Goal: Task Accomplishment & Management: Manage account settings

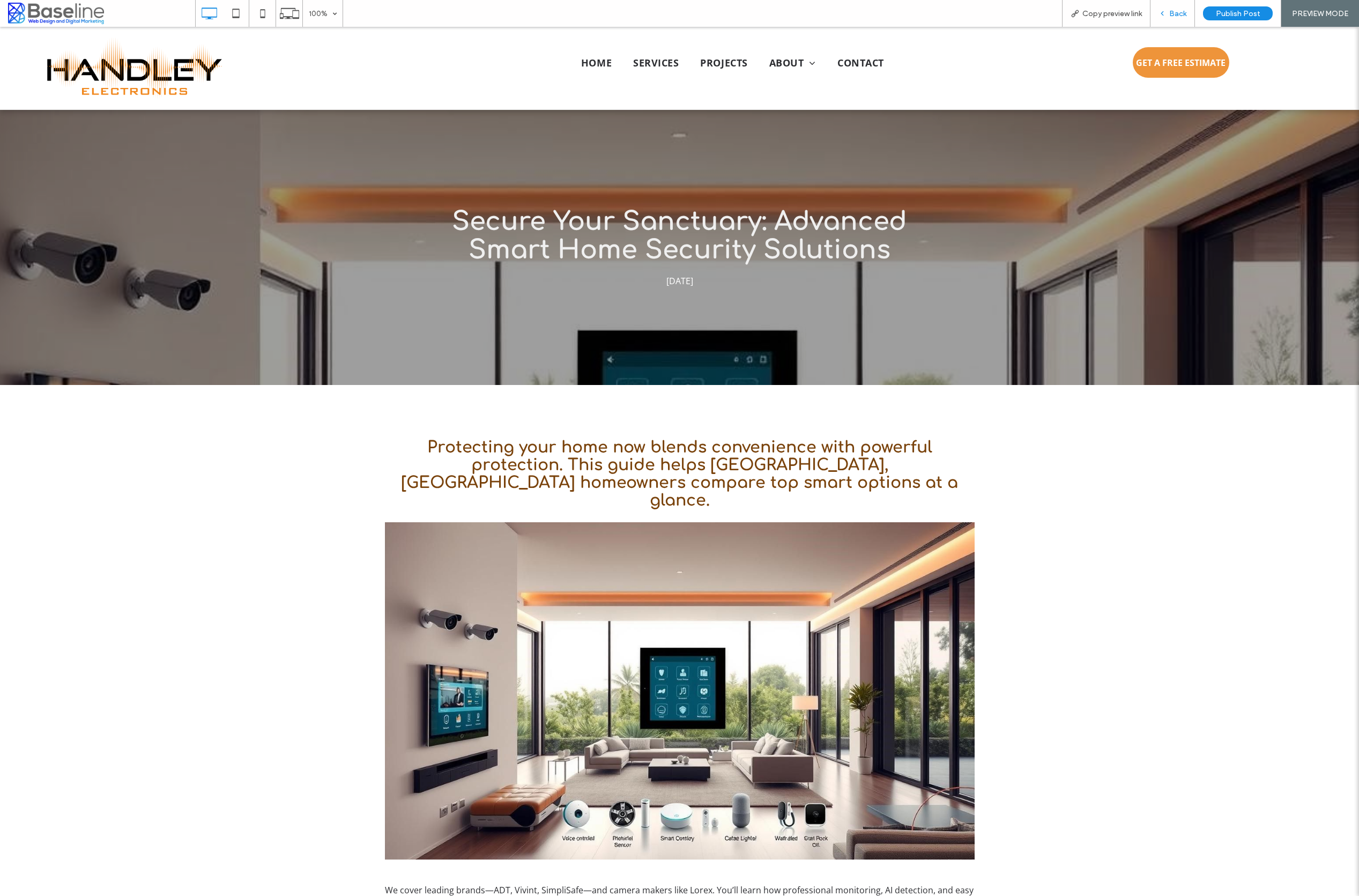
click at [1178, 15] on span "Back" at bounding box center [1178, 14] width 17 height 9
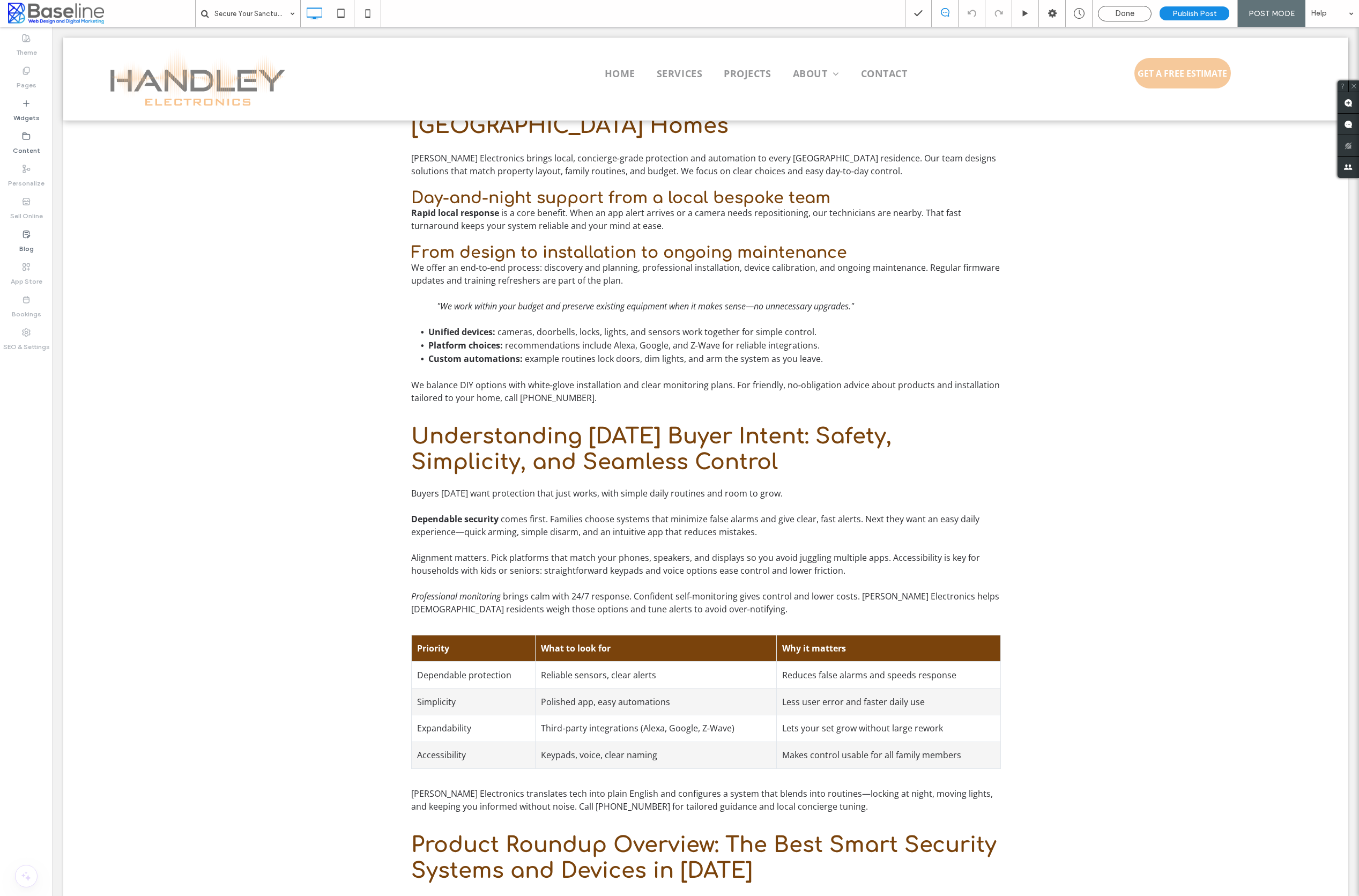
scroll to position [1062, 0]
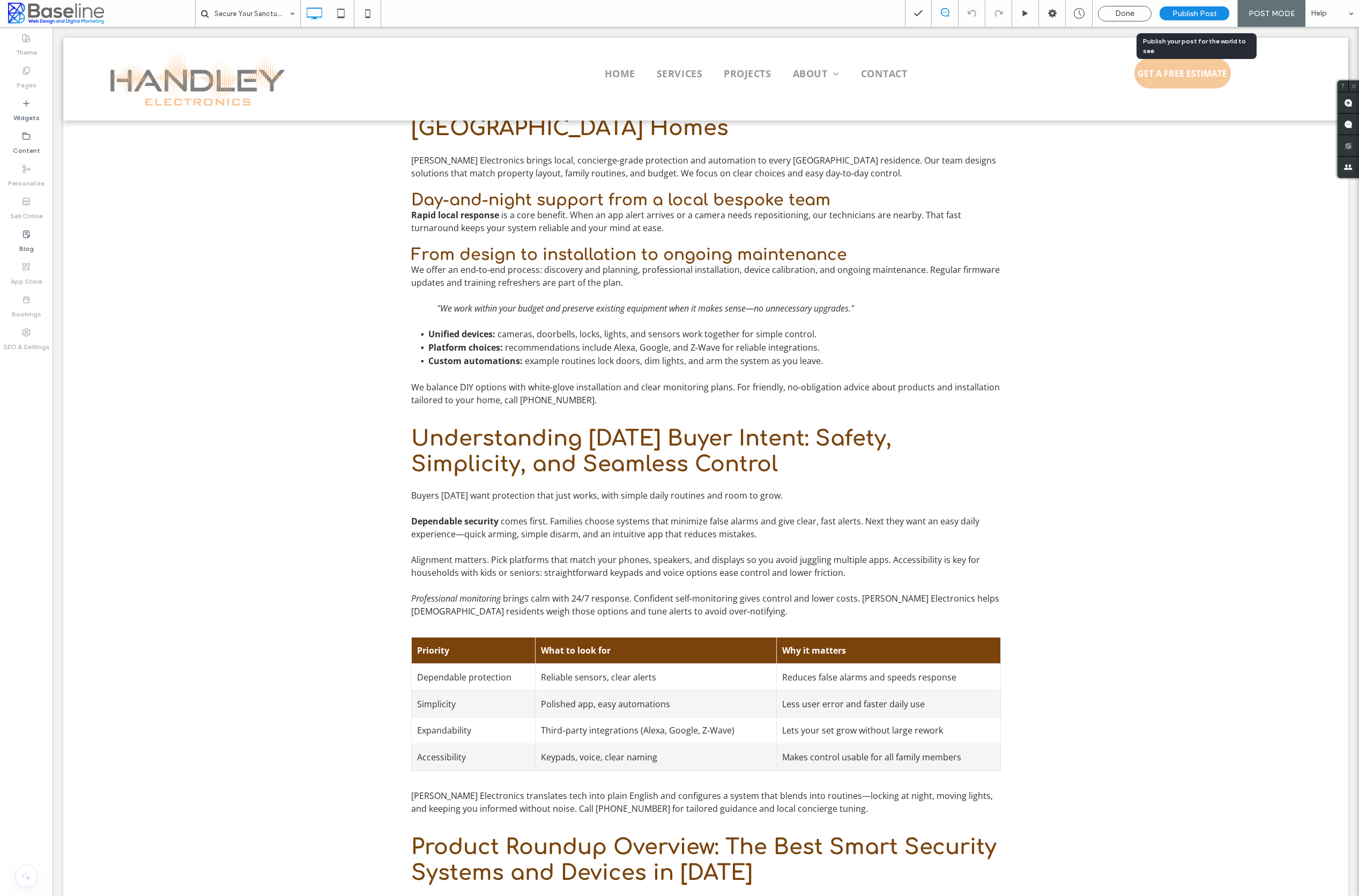
click at [1195, 14] on span "Publish Post" at bounding box center [1194, 14] width 45 height 9
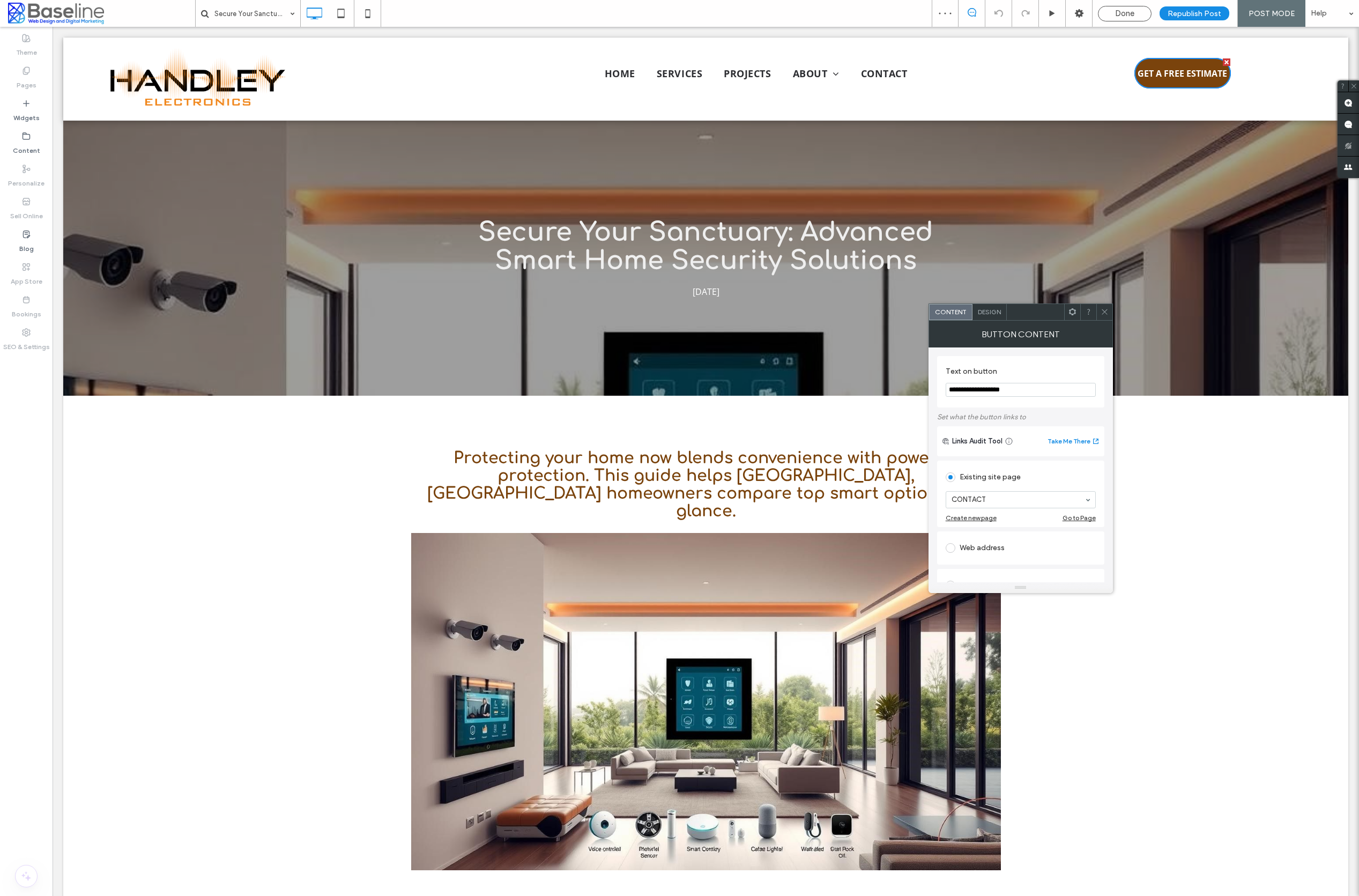
scroll to position [0, 0]
click at [1137, 18] on div "Done" at bounding box center [1125, 14] width 54 height 16
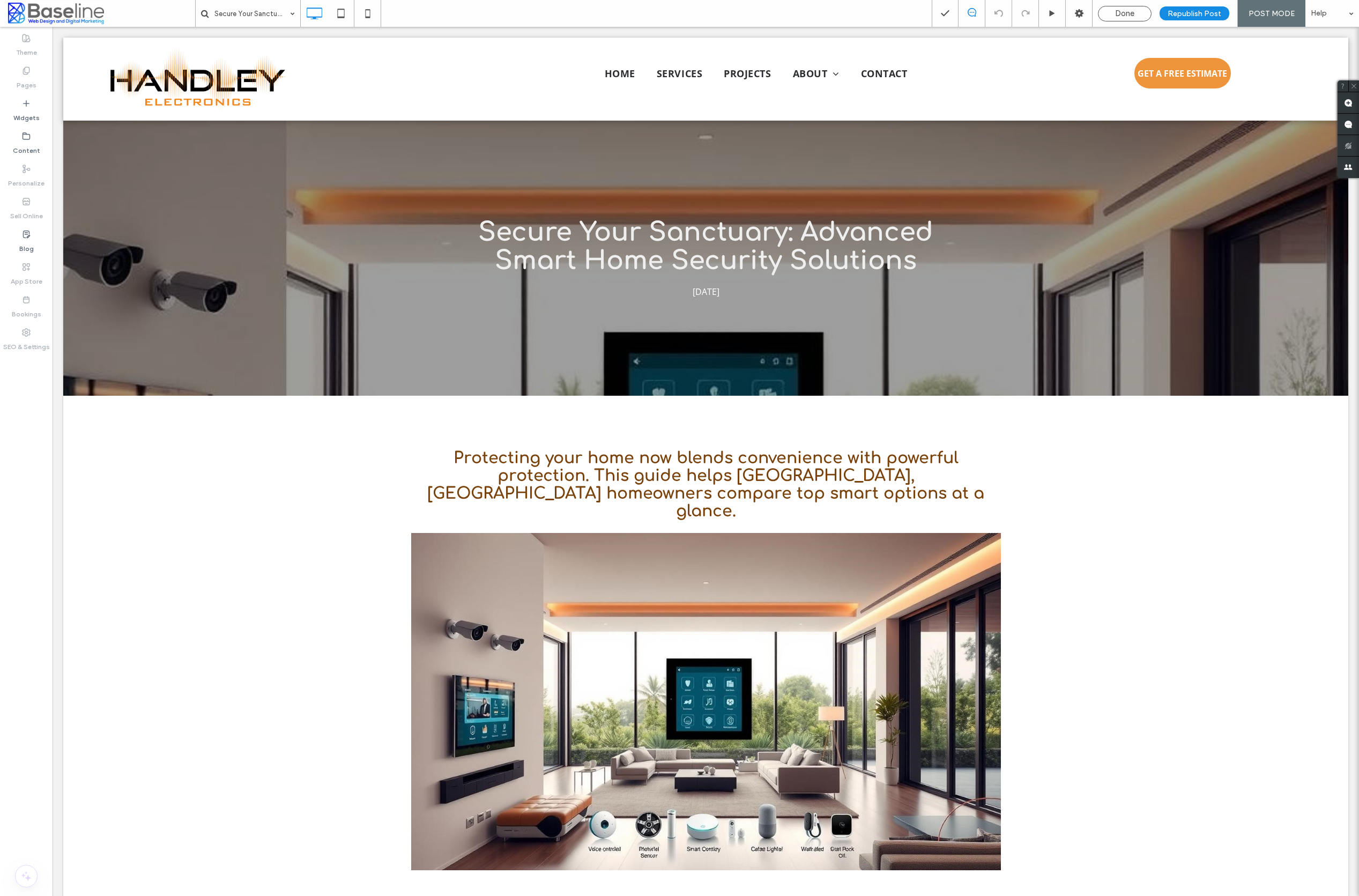
click at [1134, 17] on span "Done" at bounding box center [1125, 13] width 19 height 10
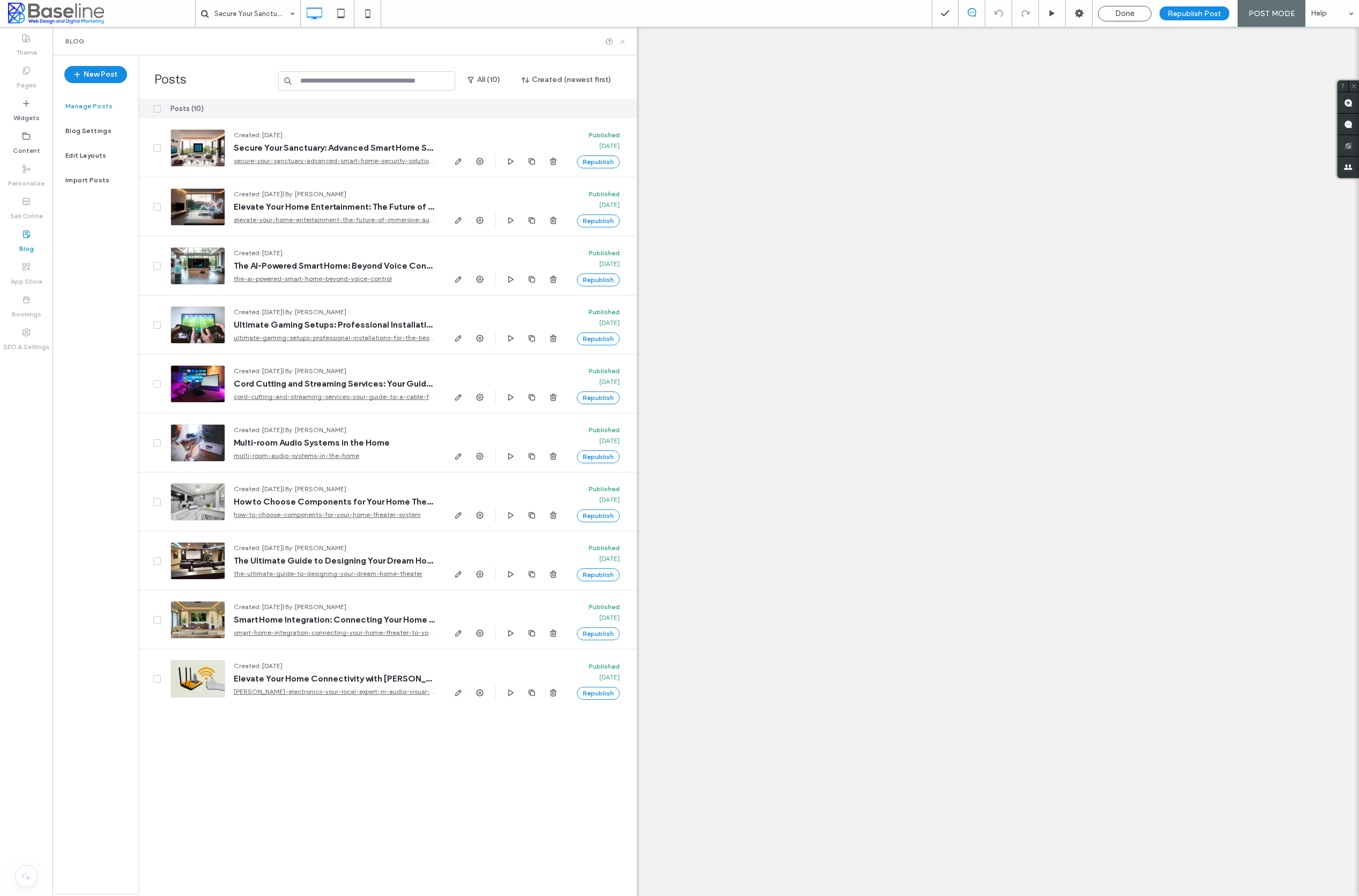
click at [623, 41] on icon at bounding box center [622, 41] width 8 height 8
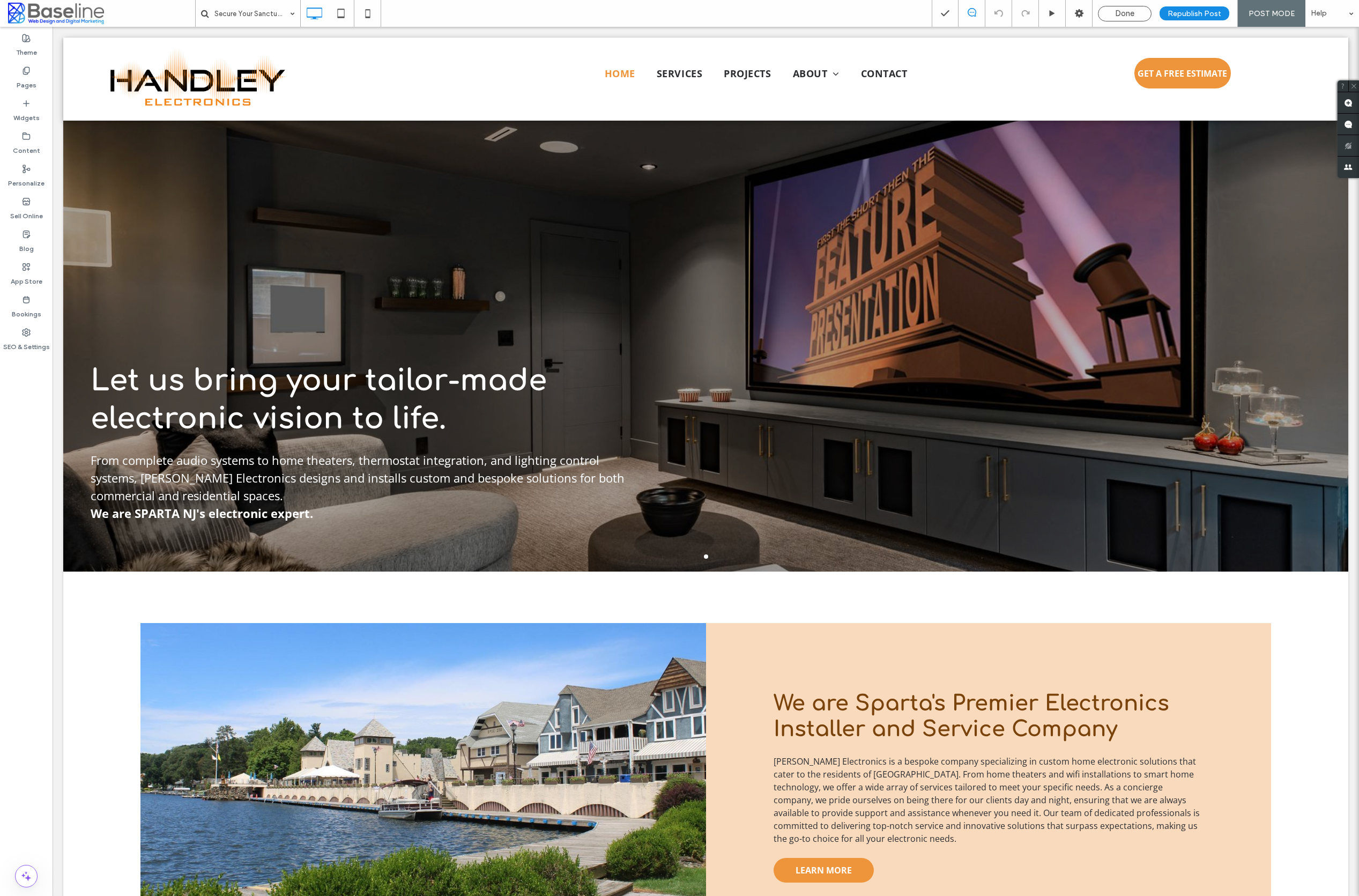
click at [623, 44] on div "HOME SERVICES PROJECTS ABOUT ABOUT US GALLERY OF WORK Blog CONTACT Click To Pas…" at bounding box center [758, 79] width 731 height 70
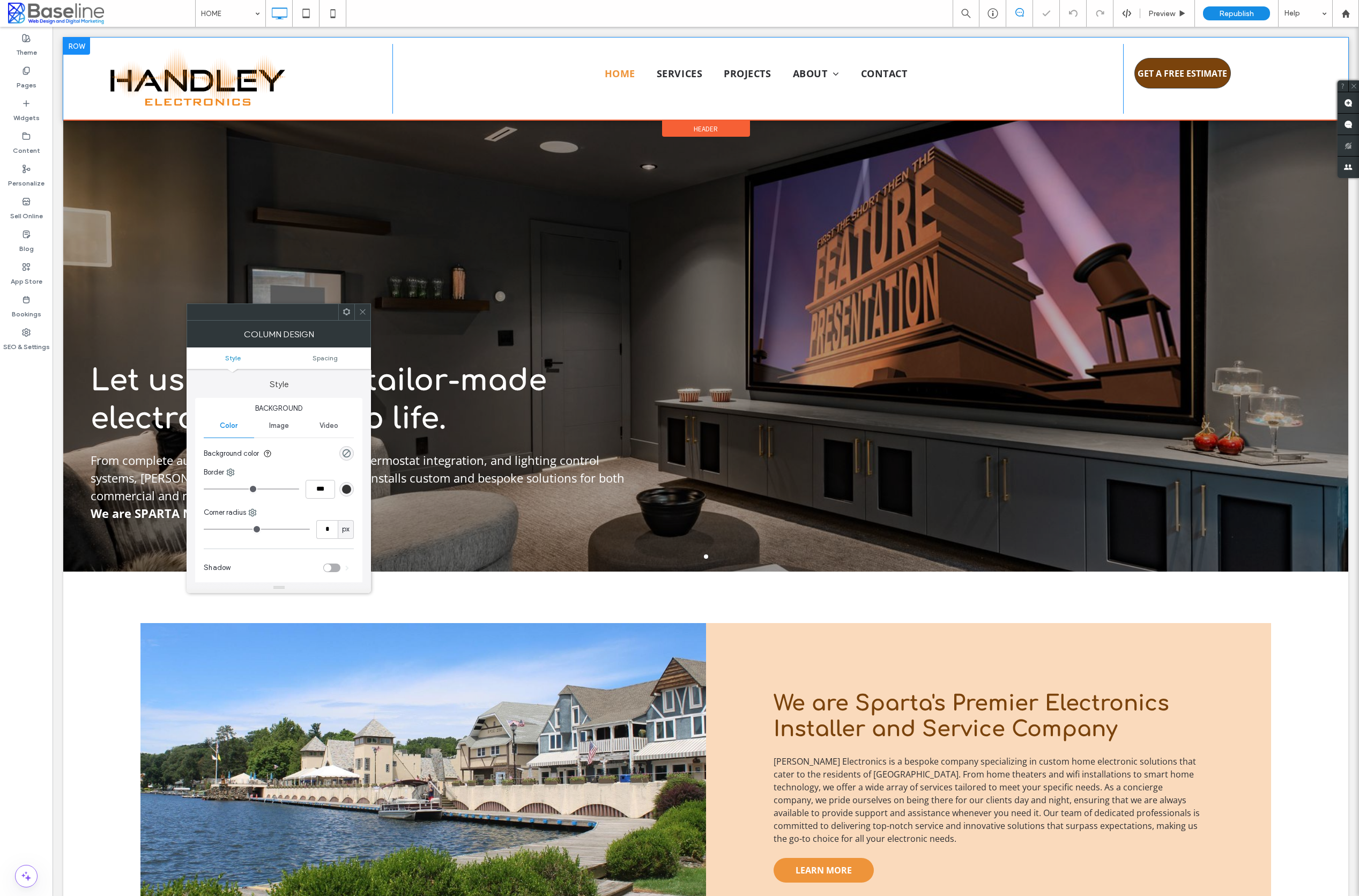
click at [1195, 78] on span "GET A FREE ESTIMATE" at bounding box center [1182, 73] width 89 height 23
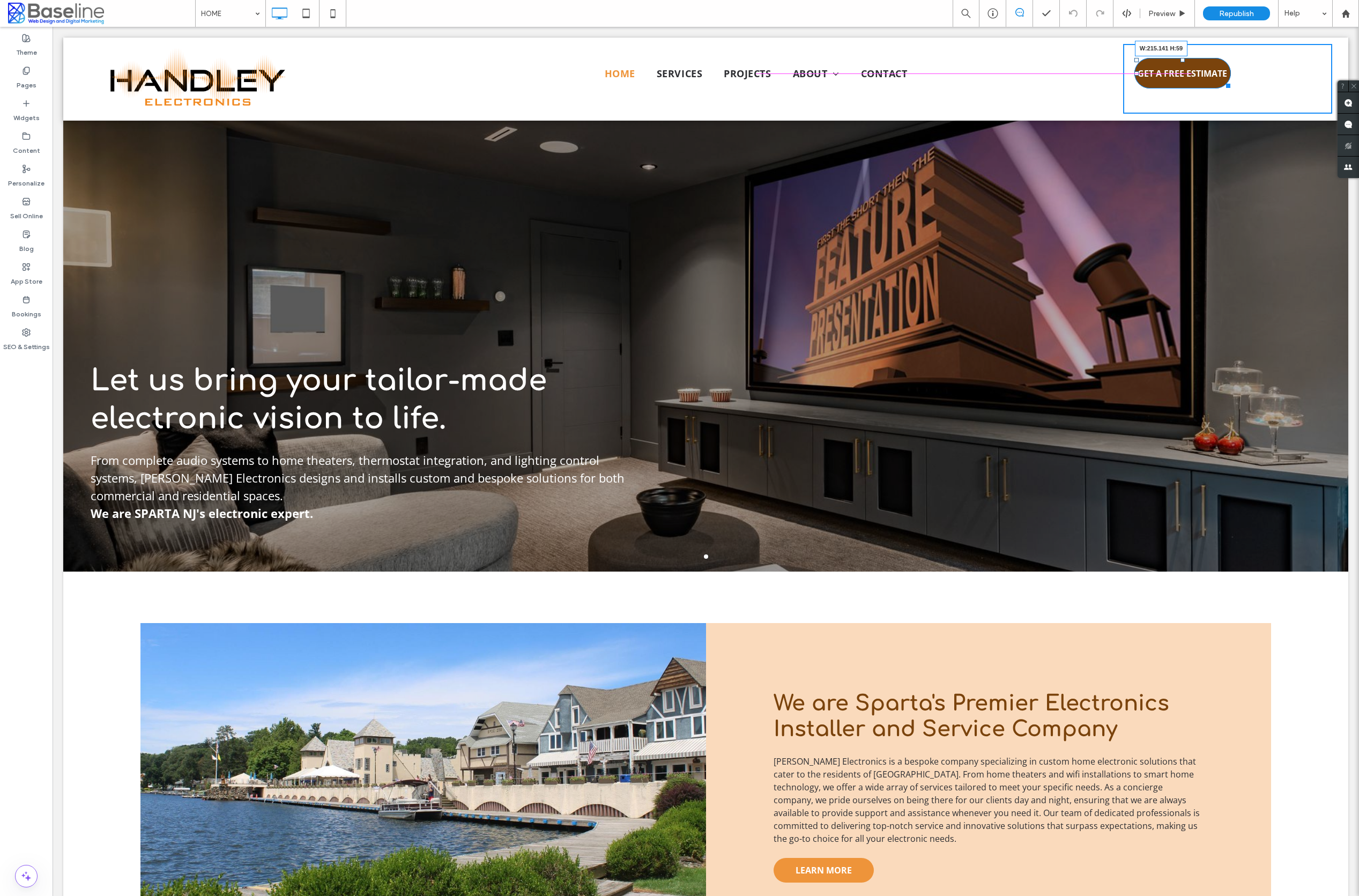
drag, startPoint x: 1228, startPoint y: 84, endPoint x: 1305, endPoint y: 117, distance: 83.8
click at [1231, 86] on div at bounding box center [1226, 84] width 8 height 8
click at [1243, 14] on span "Republish" at bounding box center [1237, 14] width 35 height 9
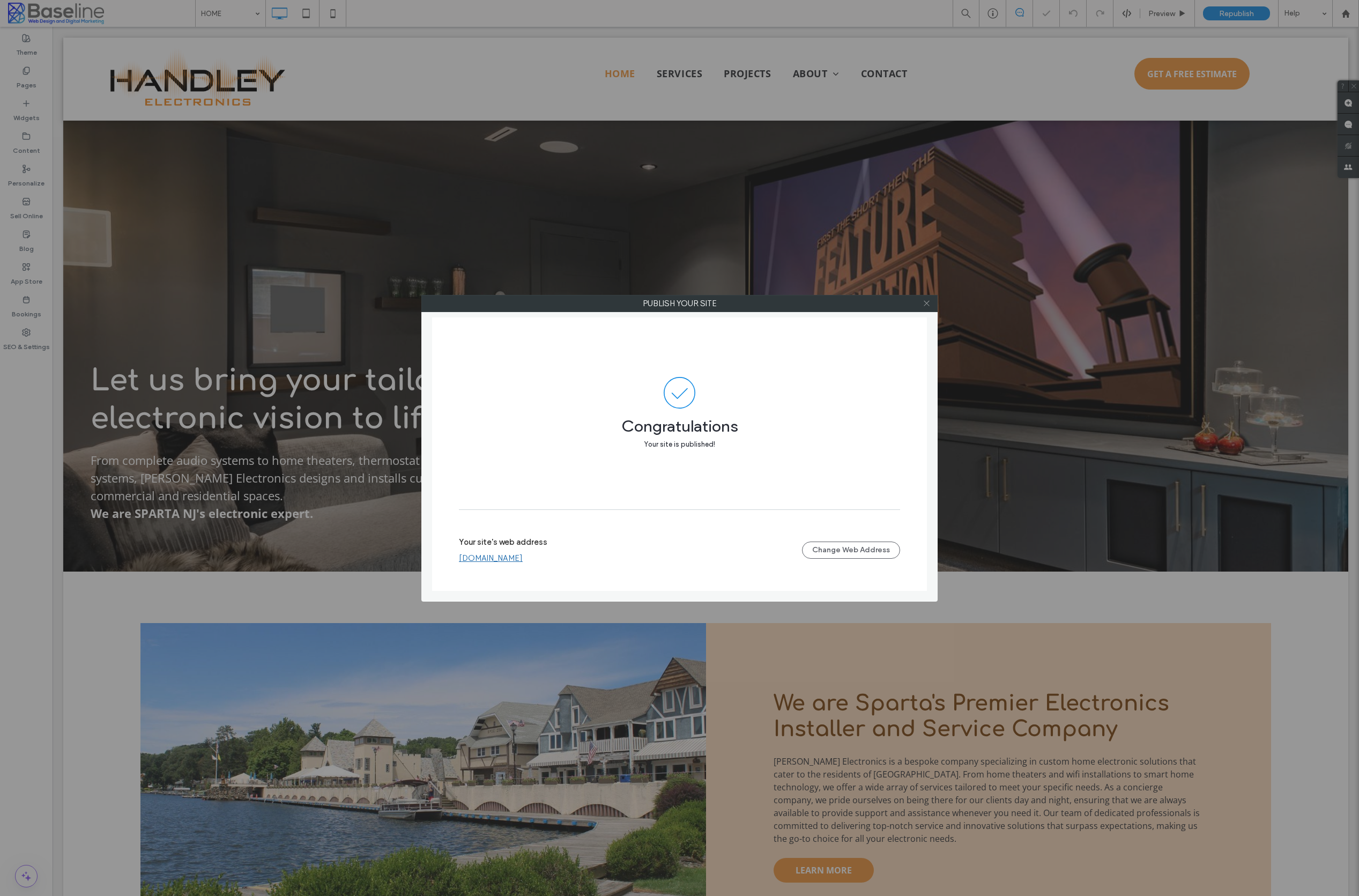
click at [926, 304] on icon at bounding box center [926, 303] width 8 height 8
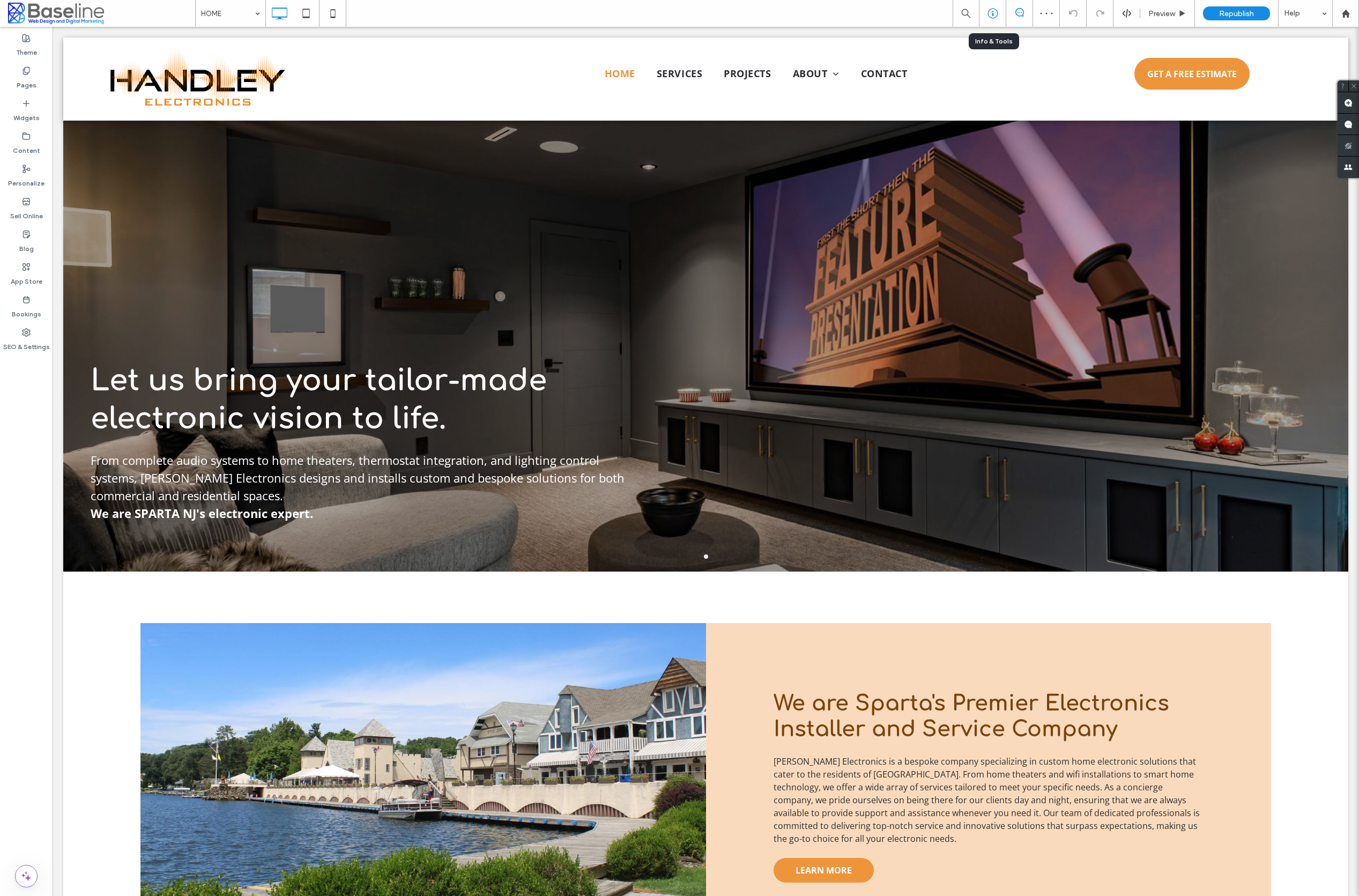
click at [991, 8] on icon at bounding box center [993, 13] width 11 height 11
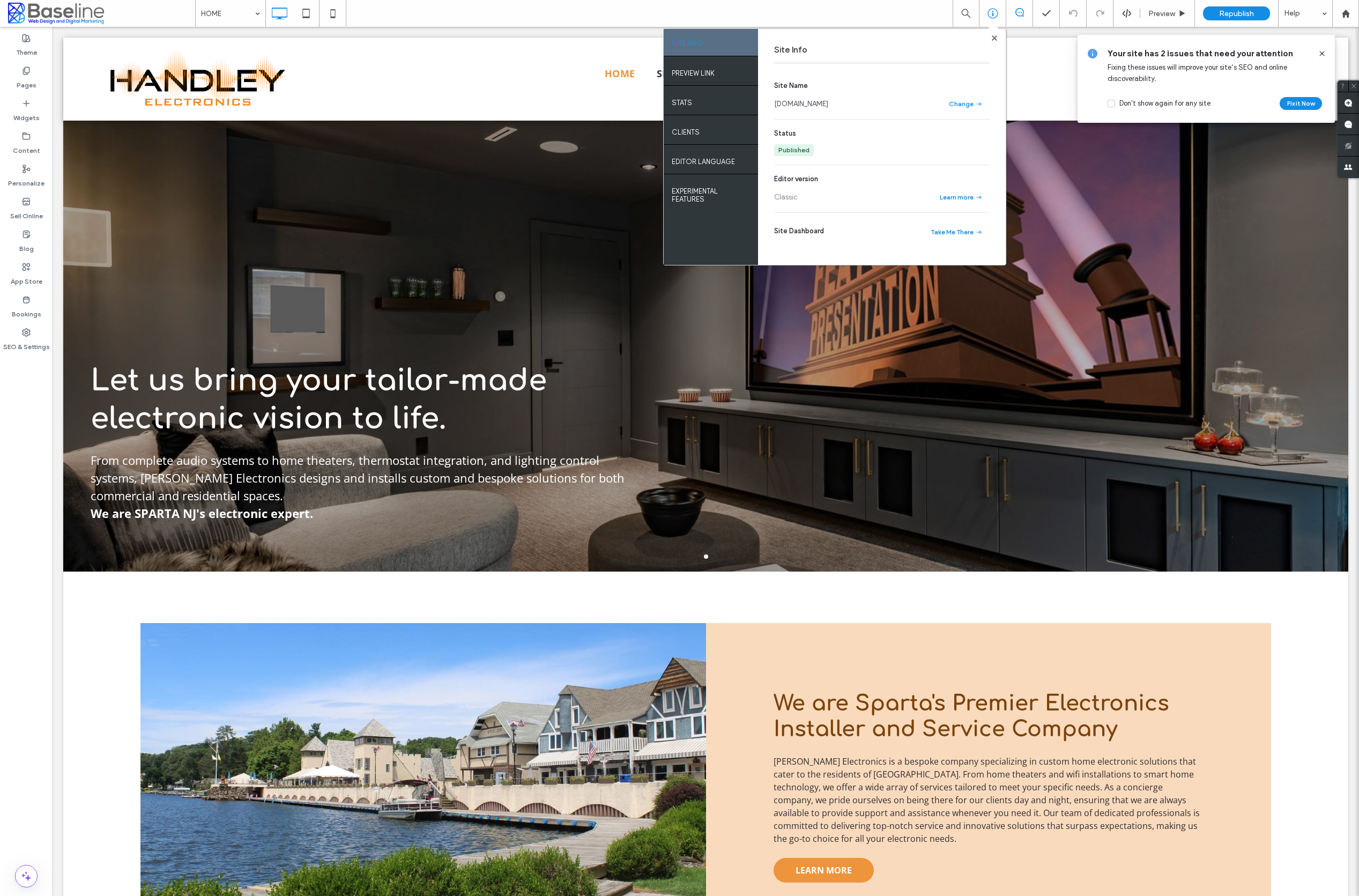
click at [828, 103] on link "[DOMAIN_NAME]" at bounding box center [801, 104] width 54 height 11
click at [23, 79] on label "Pages" at bounding box center [27, 82] width 20 height 15
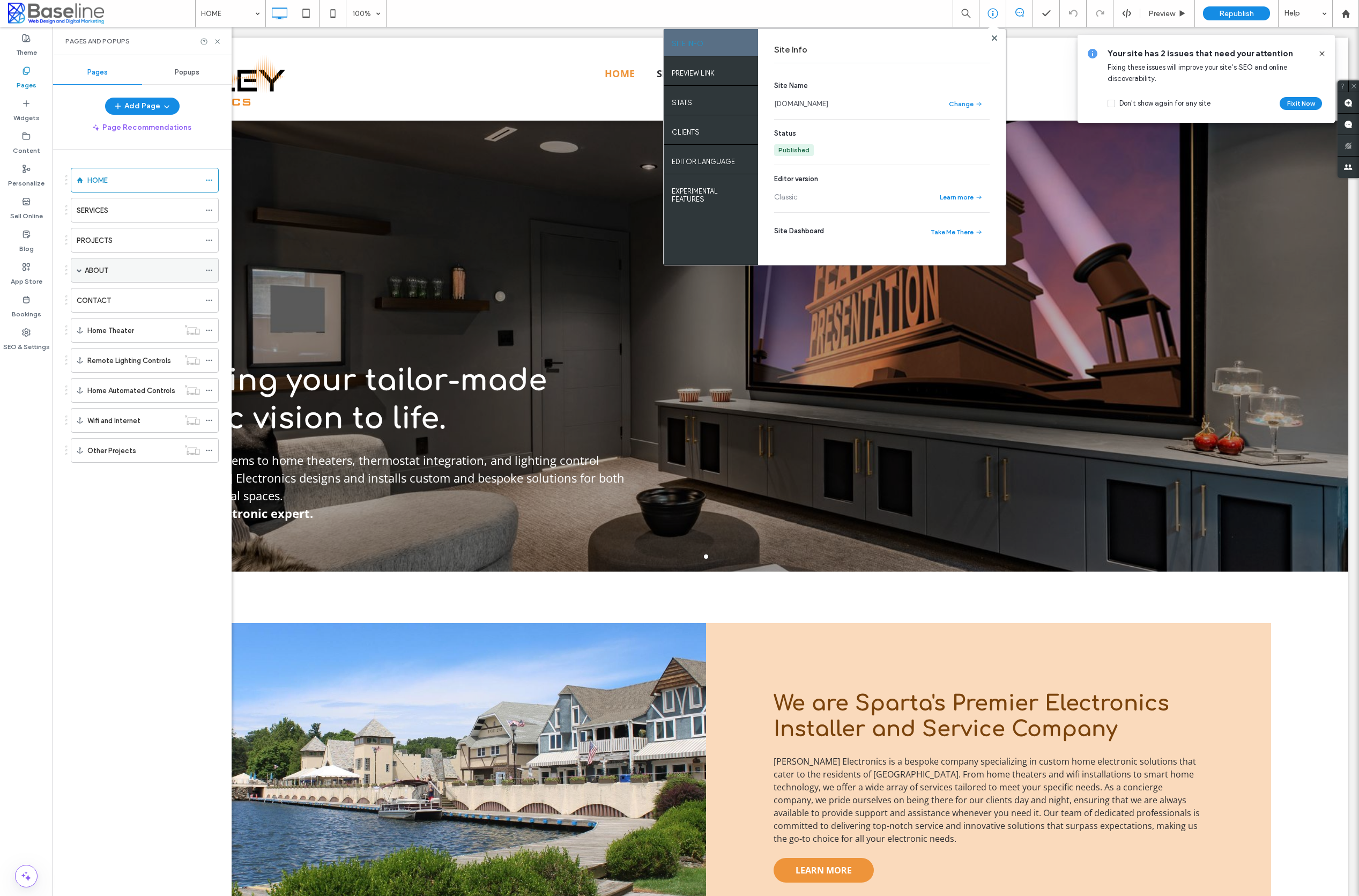
click at [79, 270] on span at bounding box center [79, 270] width 5 height 5
click at [207, 343] on icon at bounding box center [209, 345] width 8 height 8
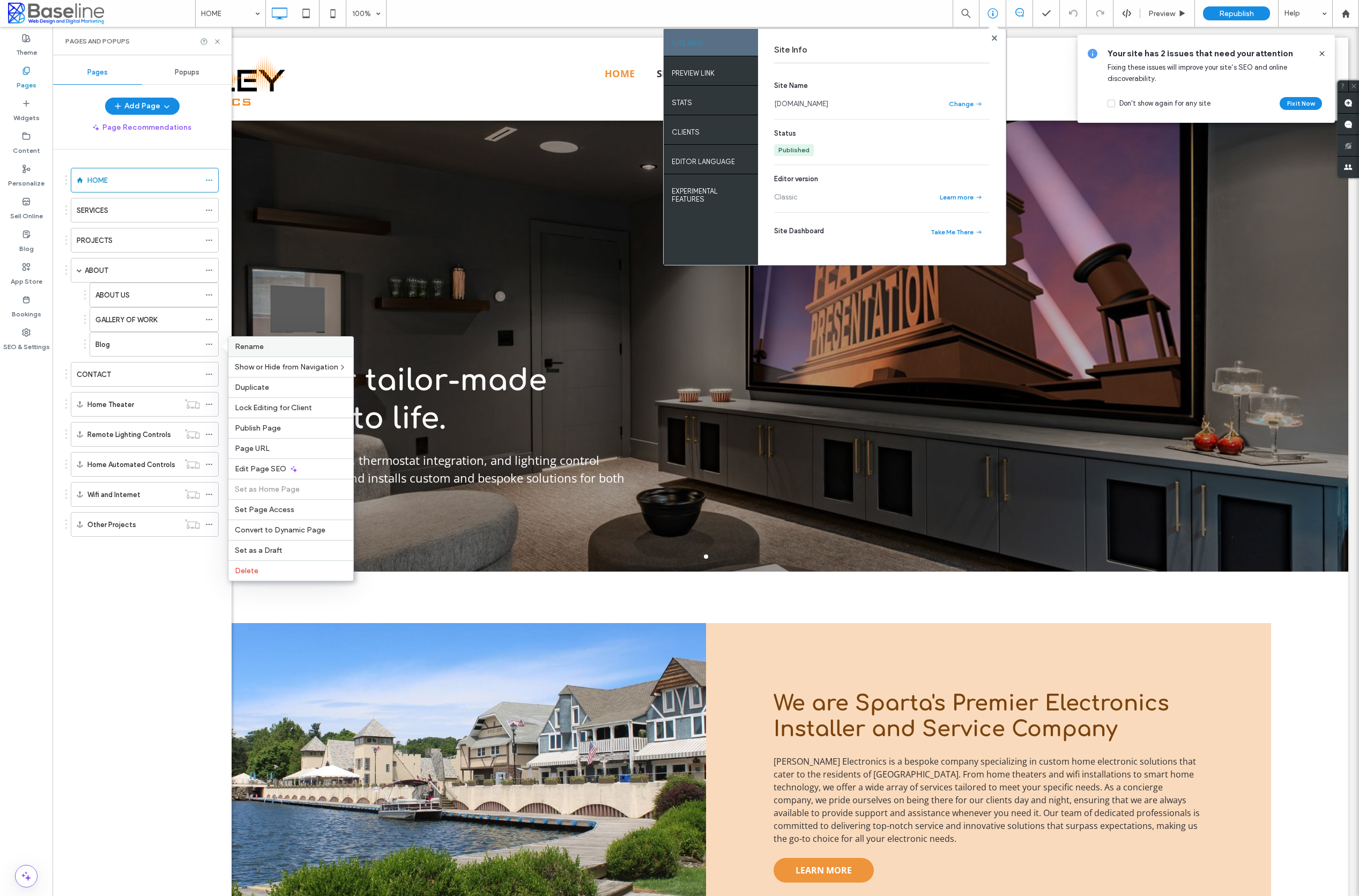
click at [243, 345] on span "Rename" at bounding box center [249, 347] width 29 height 9
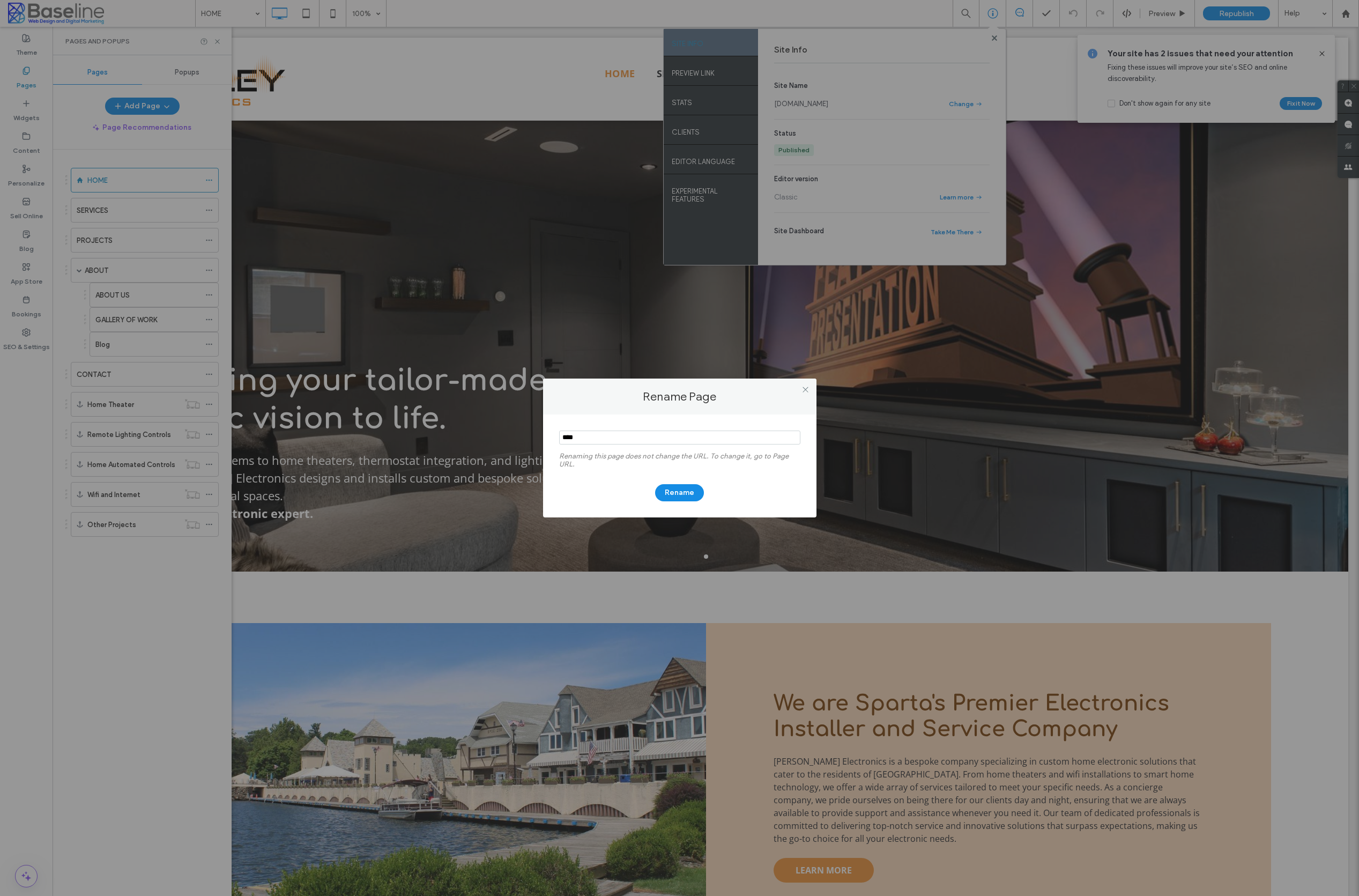
click at [574, 435] on input "notEmpty" at bounding box center [680, 438] width 241 height 14
type input "****"
click at [680, 493] on button "Rename" at bounding box center [679, 492] width 49 height 17
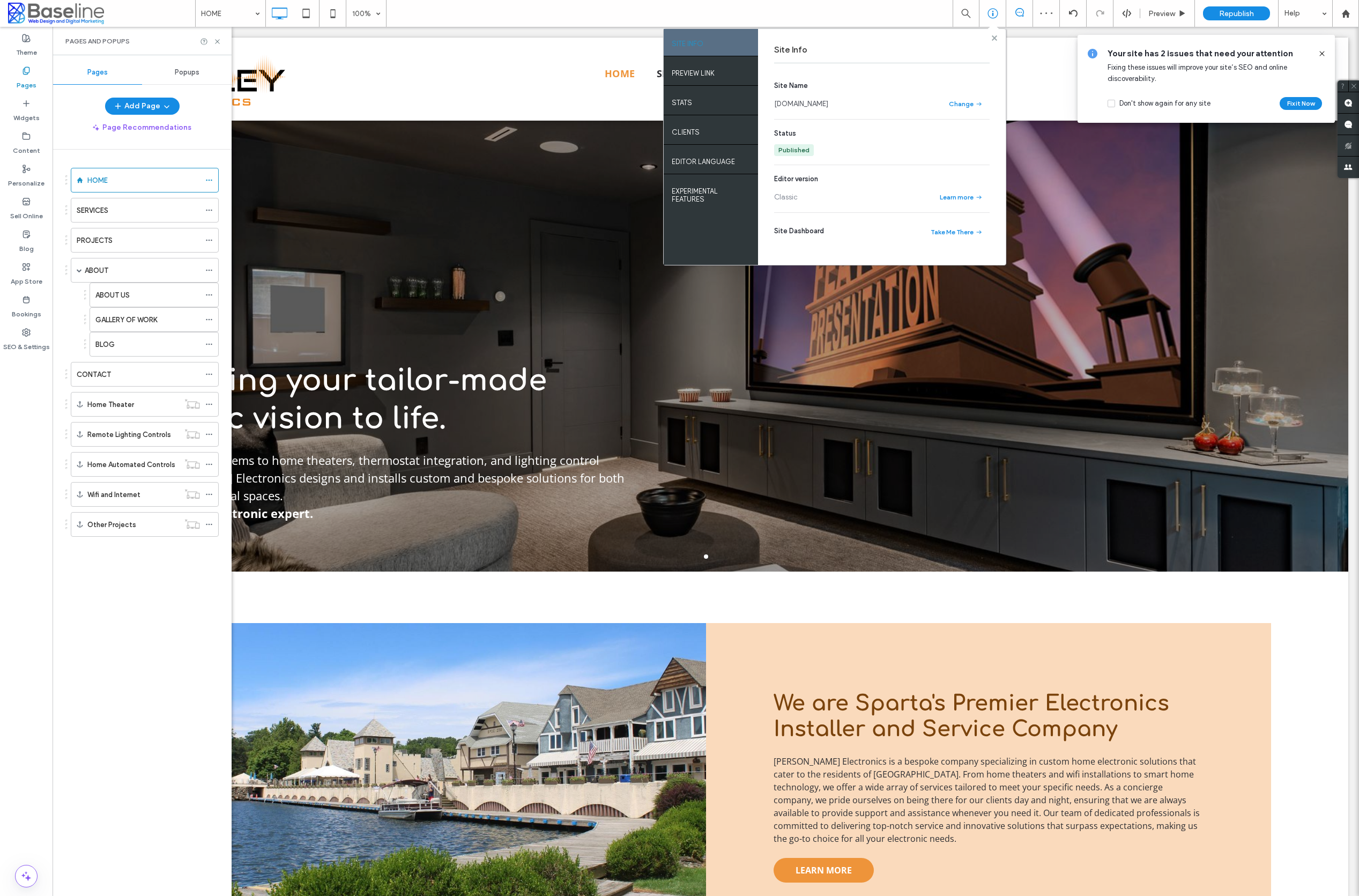
drag, startPoint x: 994, startPoint y: 40, endPoint x: 941, endPoint y: 13, distance: 59.5
click at [994, 40] on icon at bounding box center [994, 38] width 5 height 5
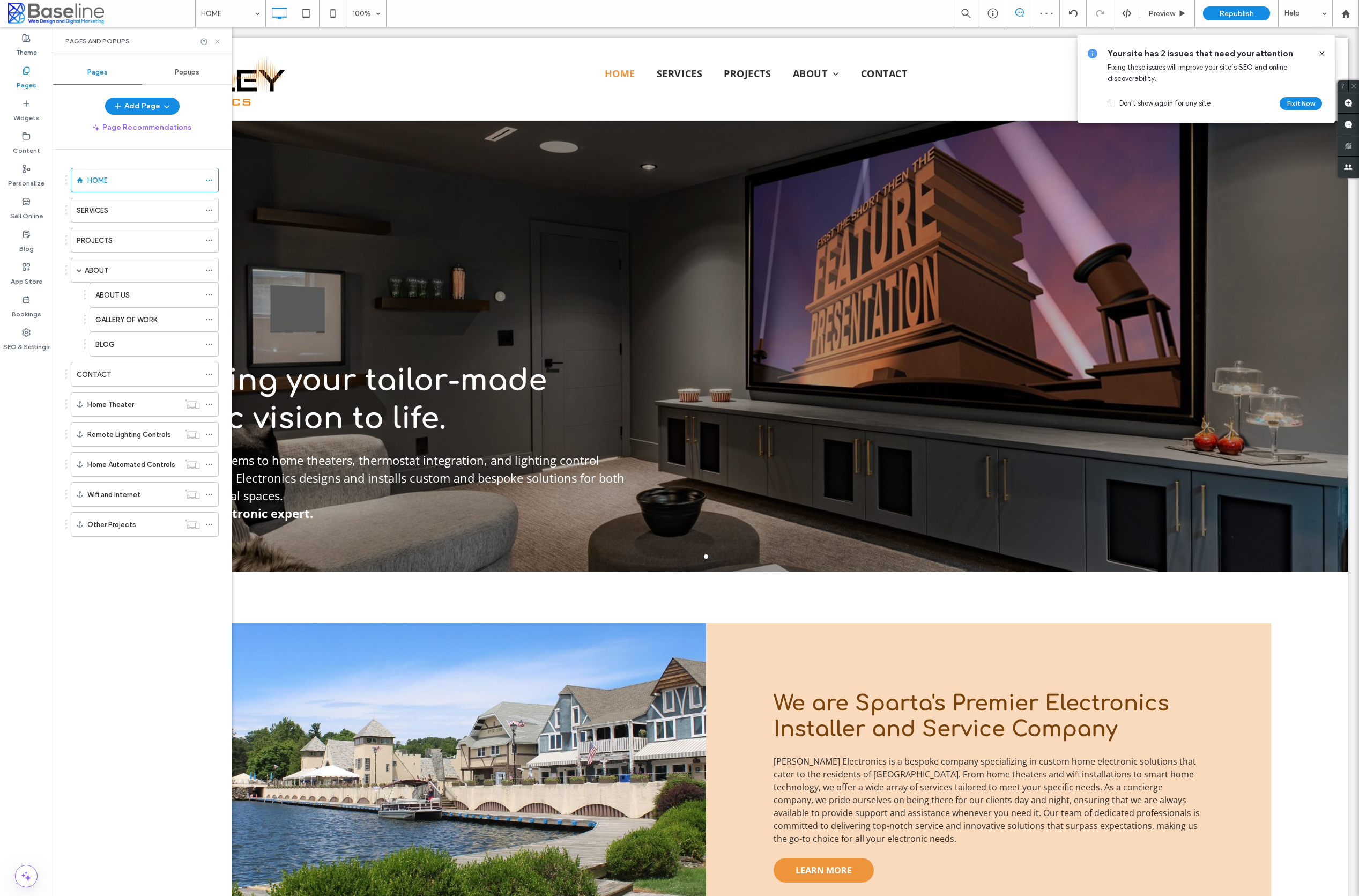
click at [215, 41] on icon at bounding box center [217, 41] width 8 height 8
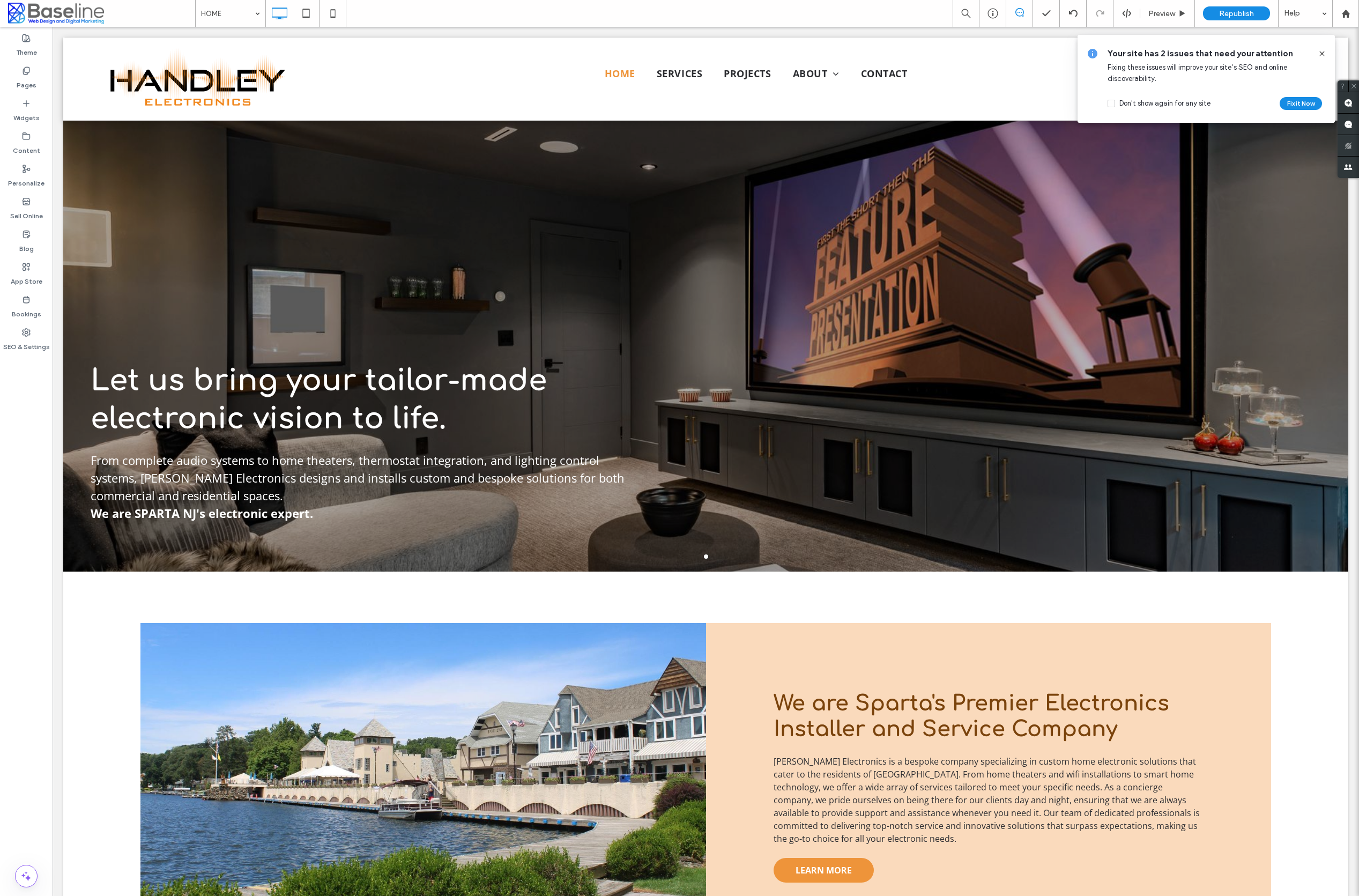
drag, startPoint x: 1323, startPoint y: 52, endPoint x: 1261, endPoint y: 19, distance: 70.2
click at [1323, 52] on icon at bounding box center [1321, 53] width 8 height 8
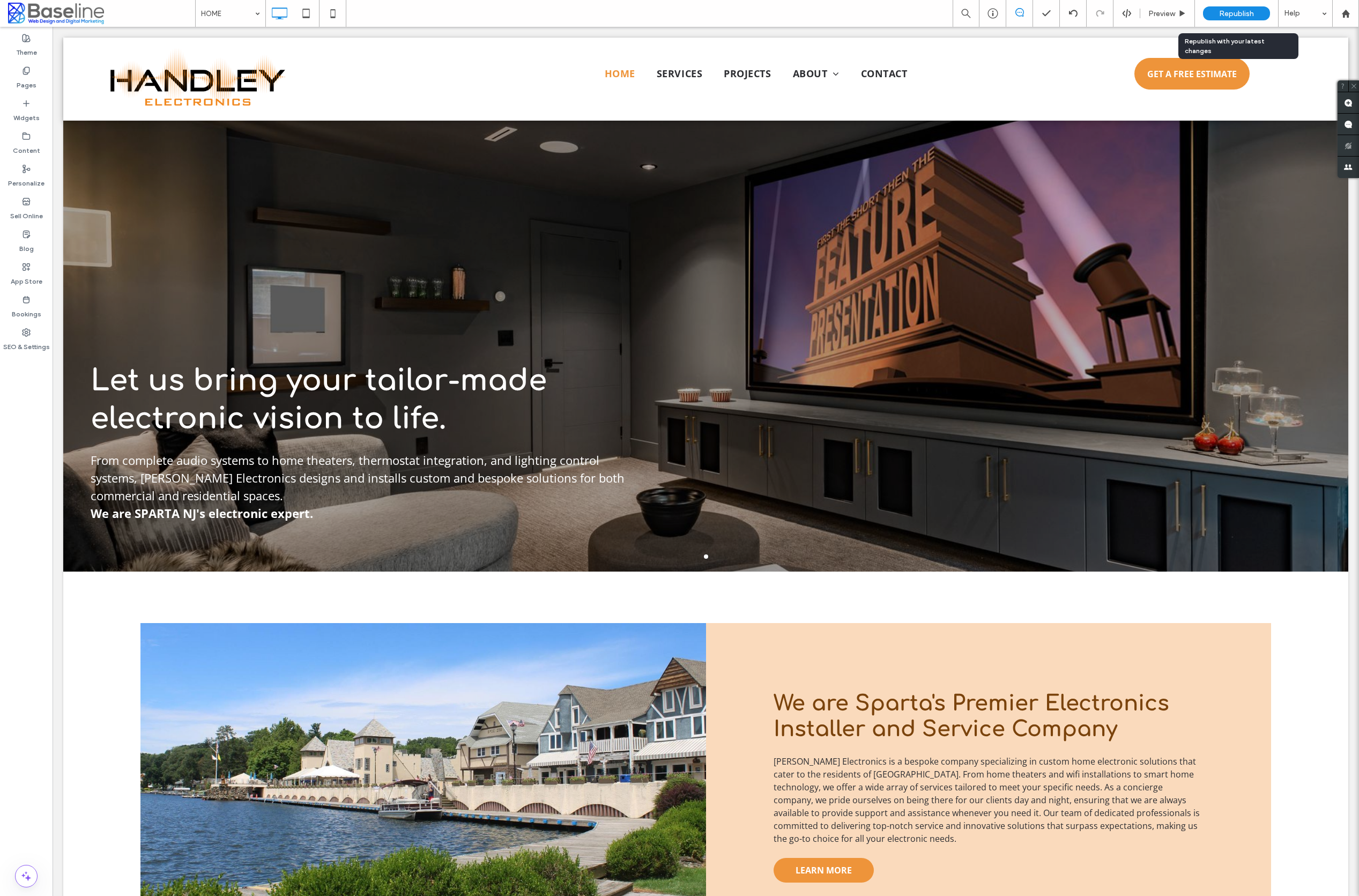
click at [1246, 12] on span "Republish" at bounding box center [1237, 14] width 35 height 9
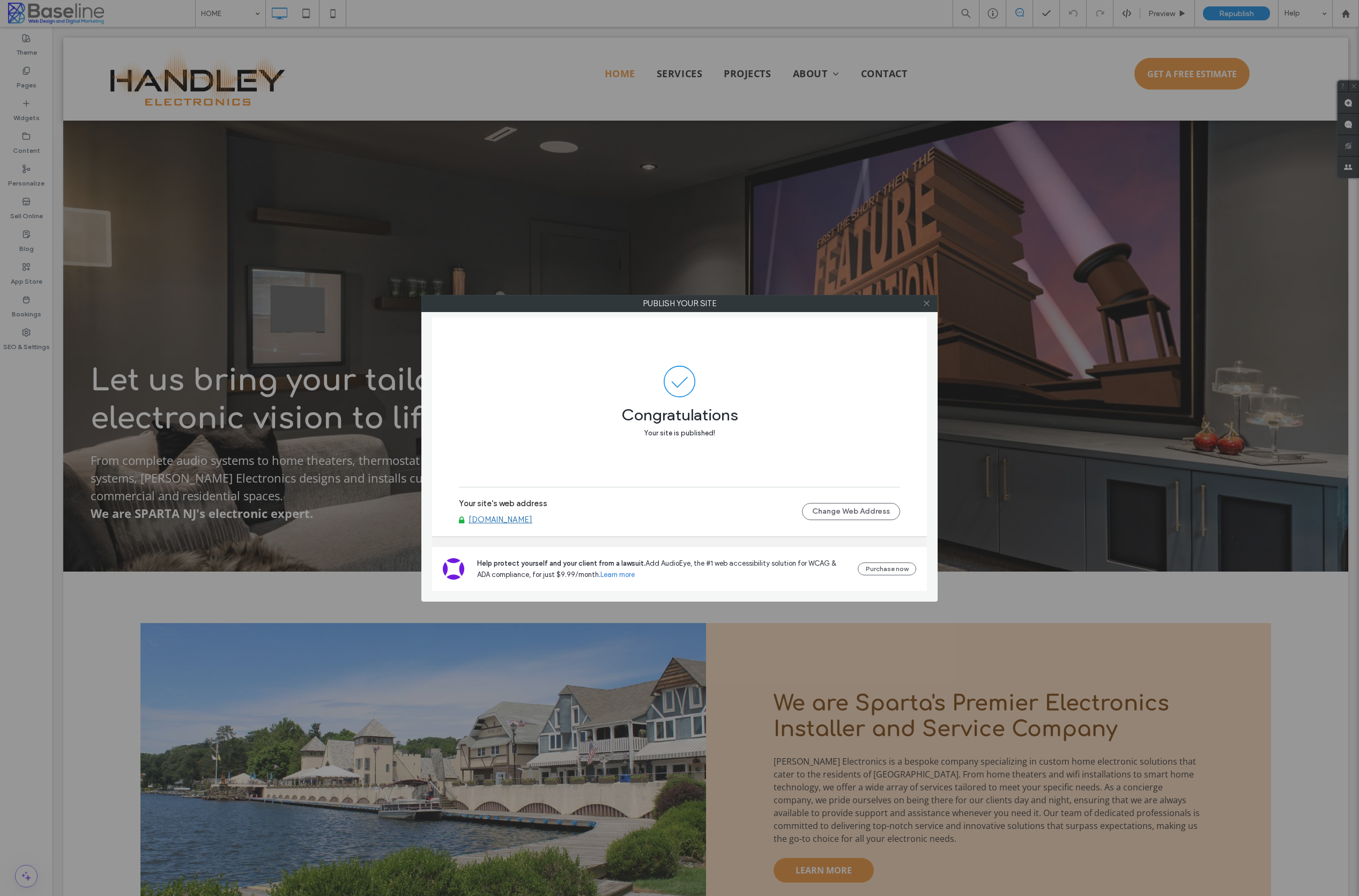
click at [925, 302] on icon at bounding box center [926, 303] width 8 height 8
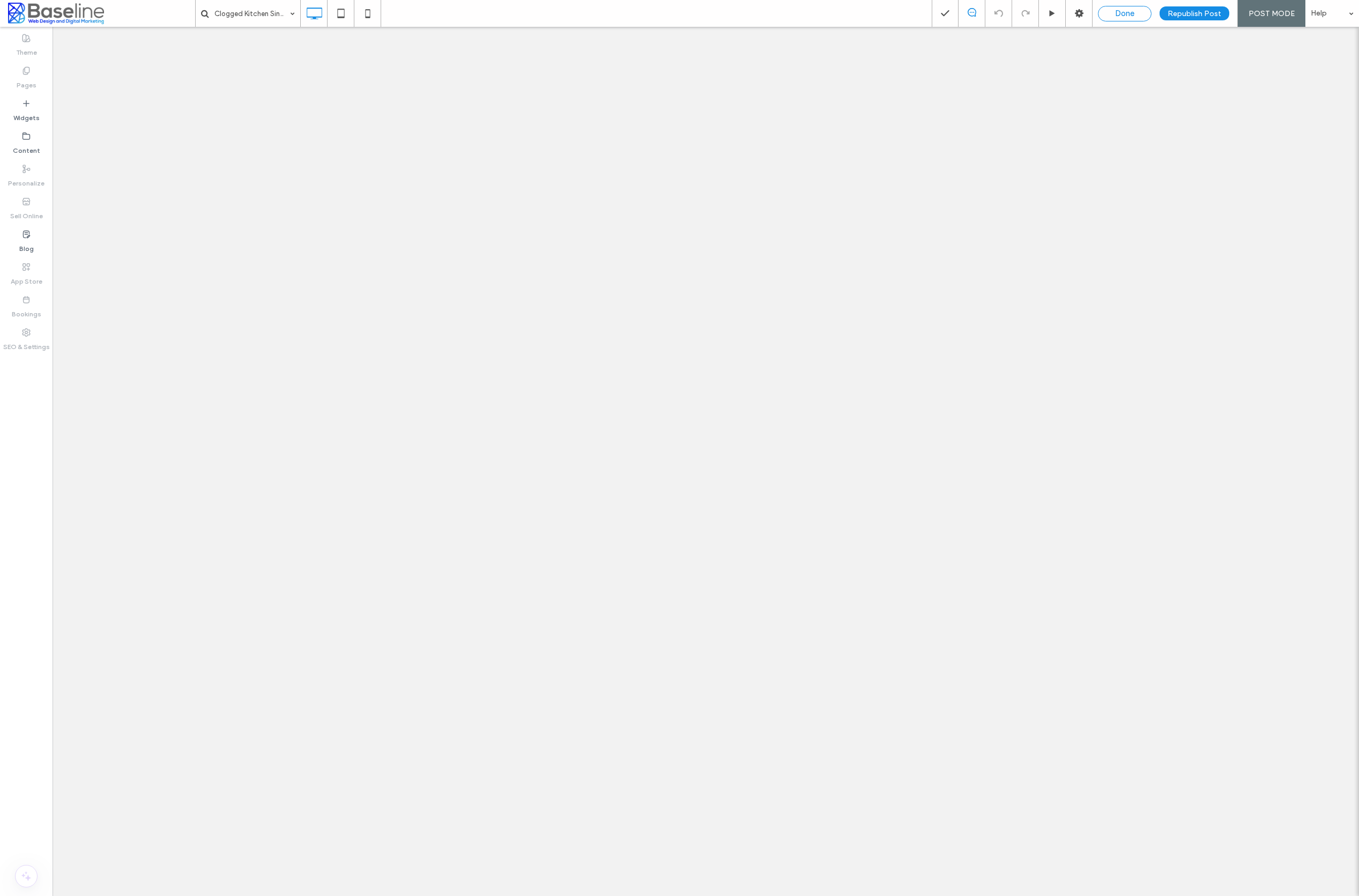
click at [1128, 16] on span "Done" at bounding box center [1125, 13] width 19 height 10
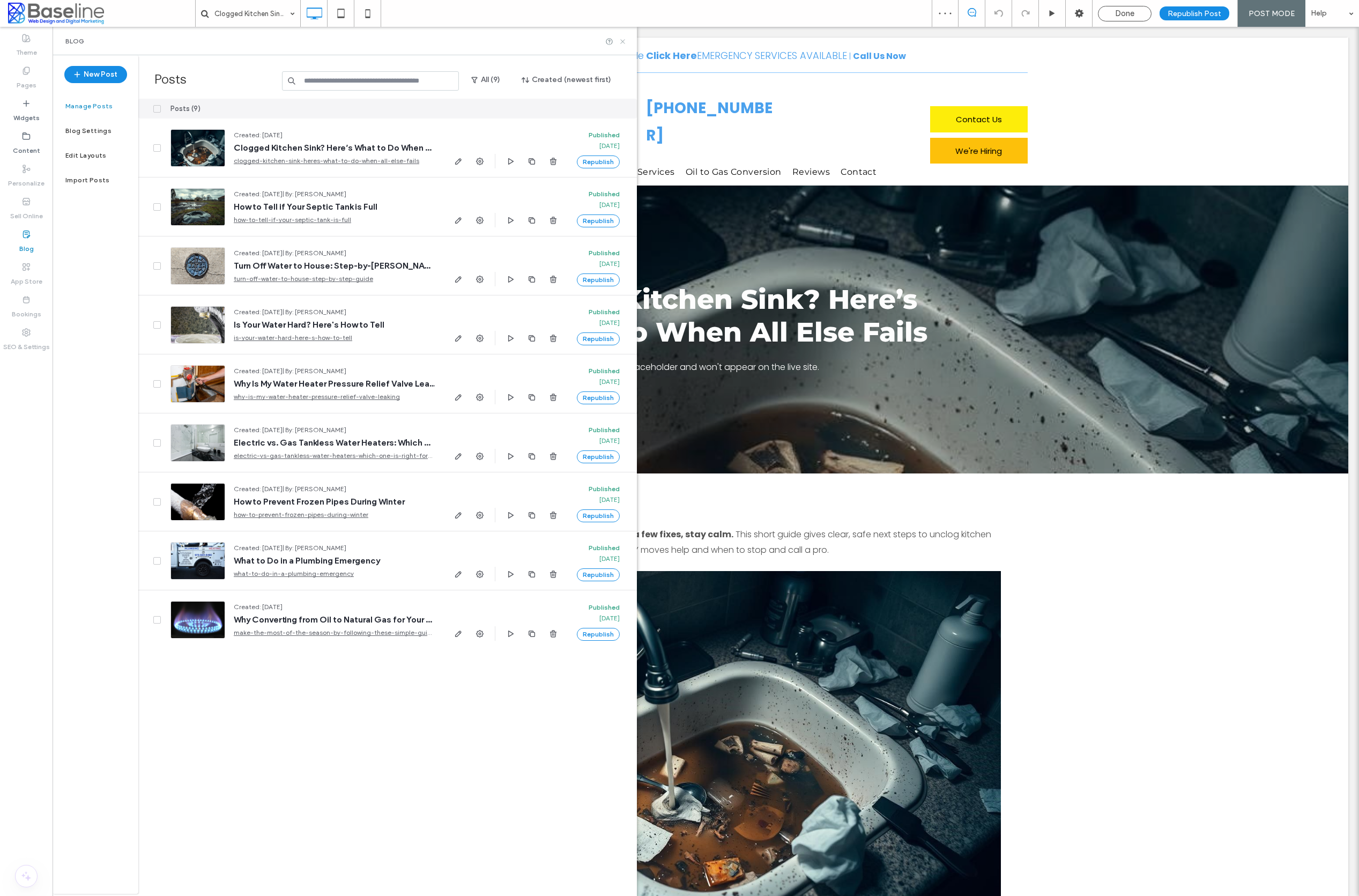
click at [622, 41] on use at bounding box center [622, 41] width 5 height 5
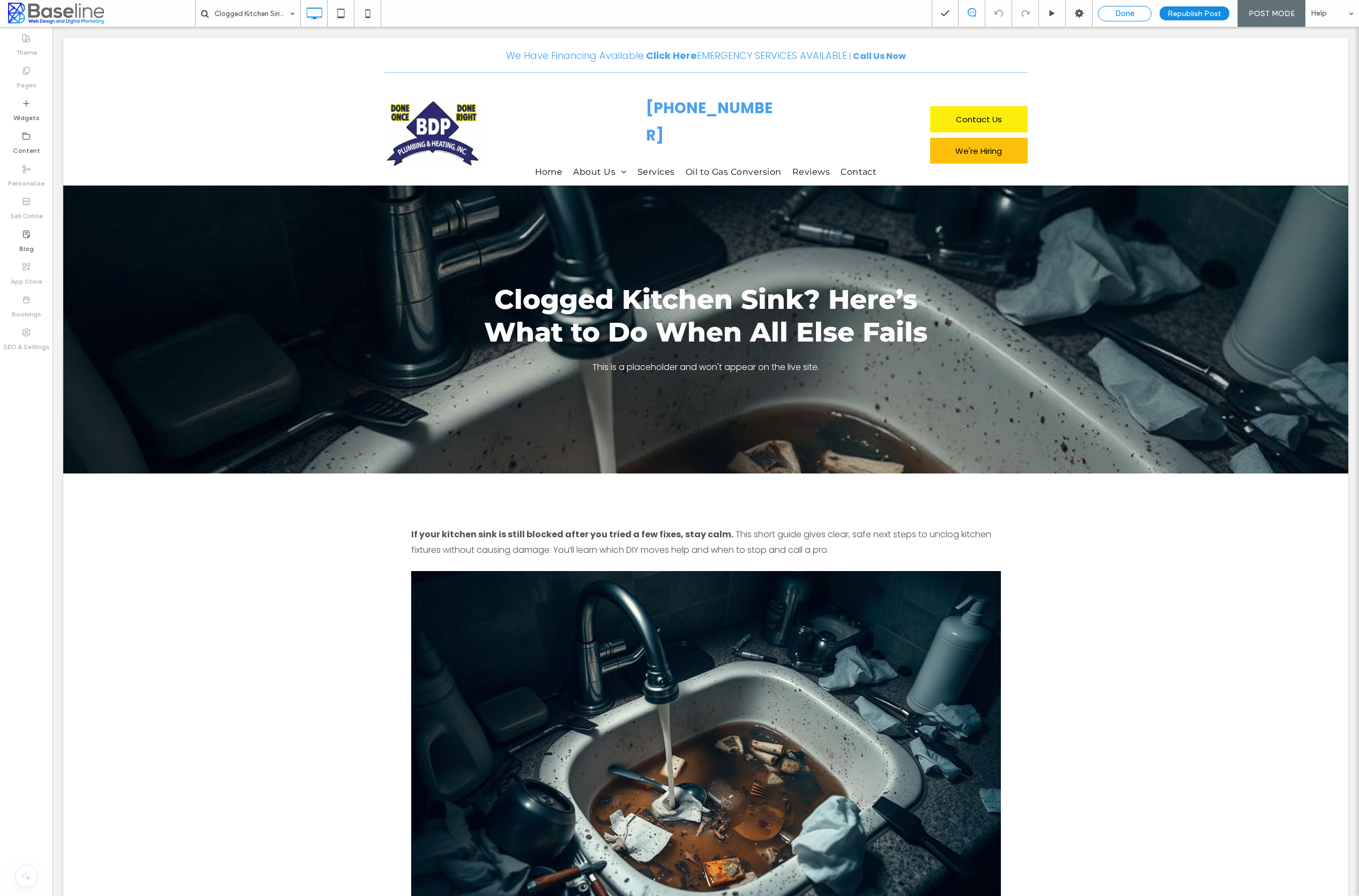
click at [1132, 11] on span "Done" at bounding box center [1125, 13] width 19 height 10
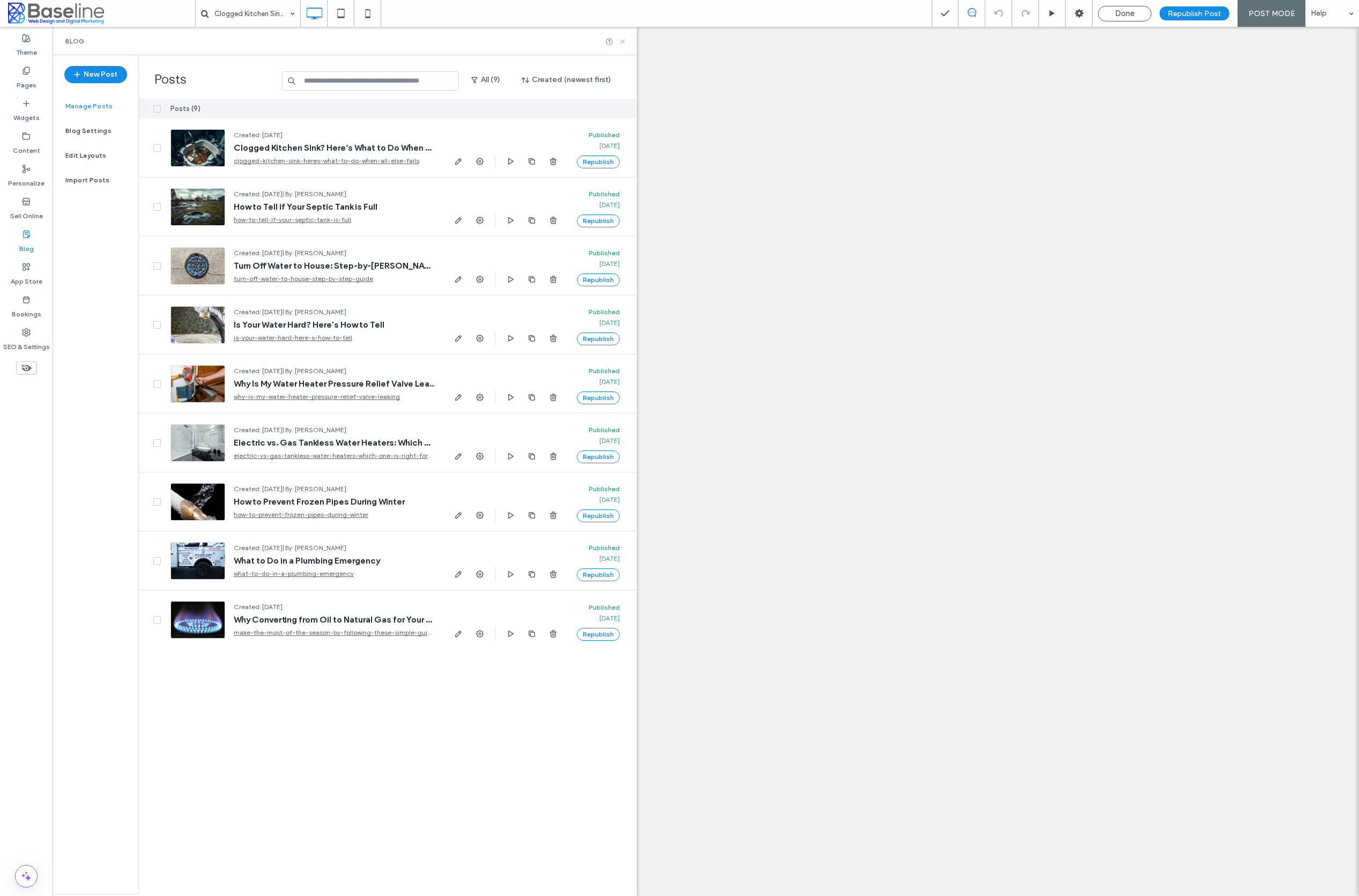
click at [622, 41] on icon at bounding box center [622, 41] width 8 height 8
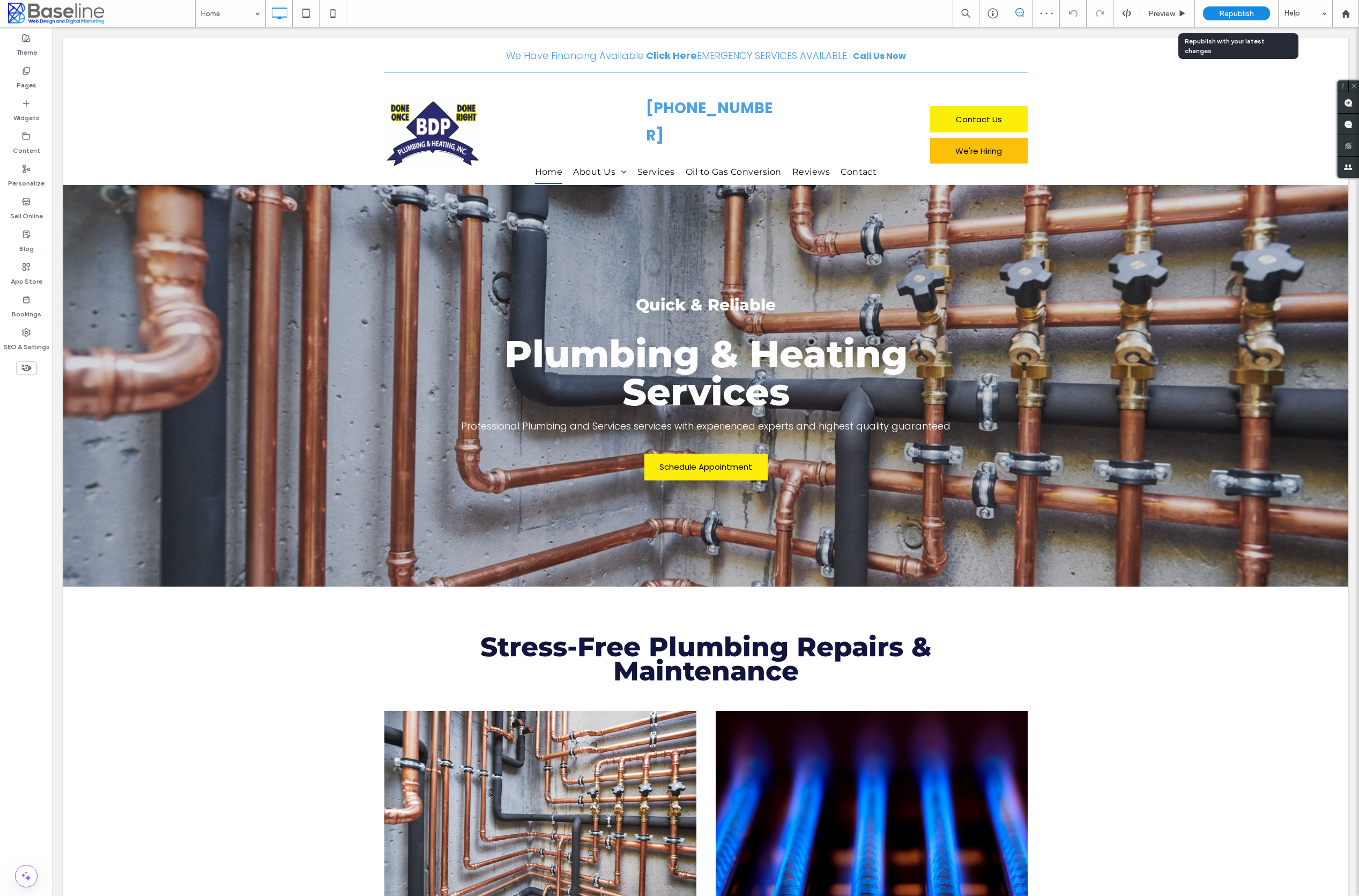
click at [1217, 9] on div "Republish" at bounding box center [1236, 14] width 67 height 14
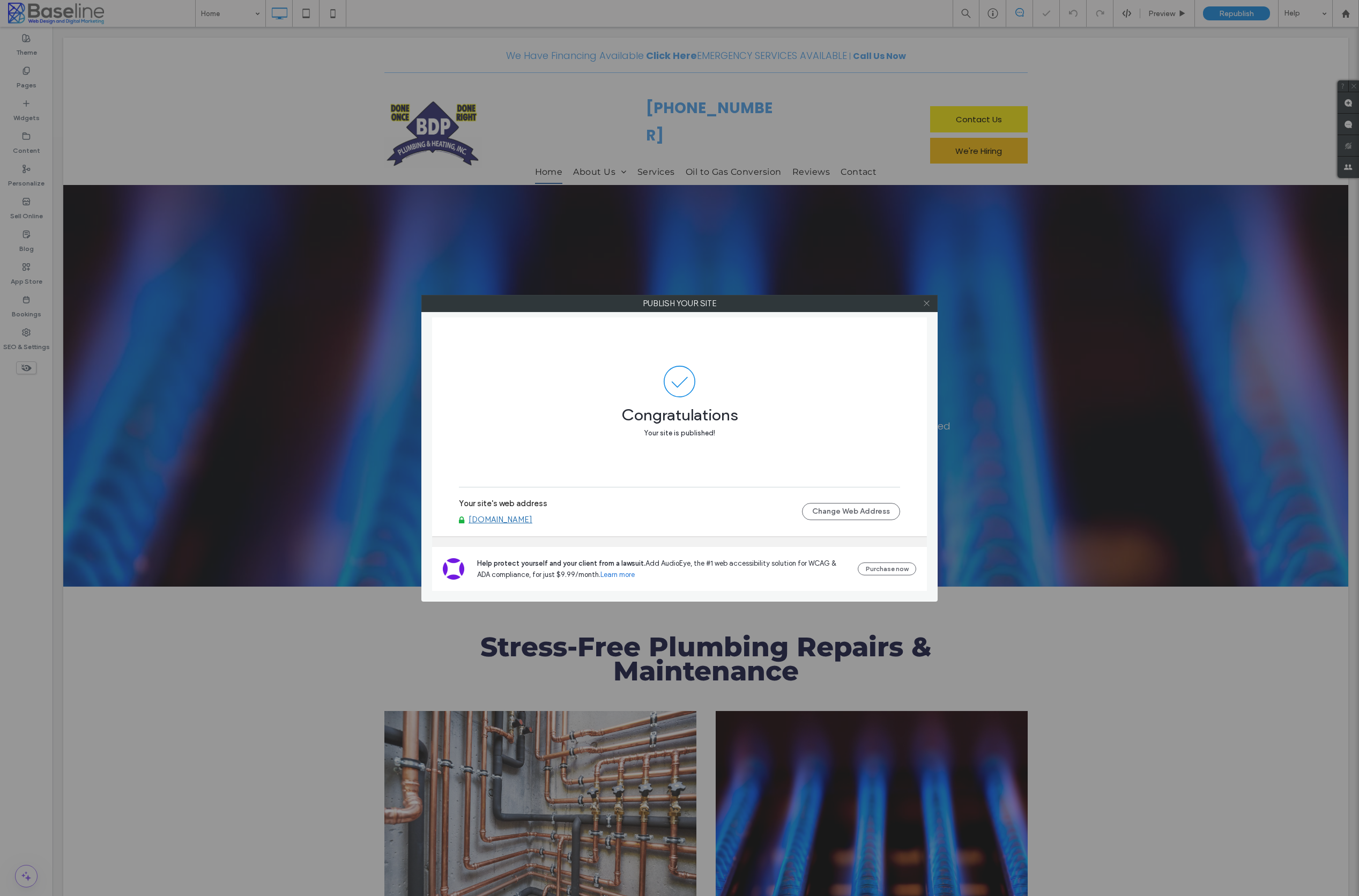
click at [927, 303] on icon at bounding box center [926, 303] width 8 height 8
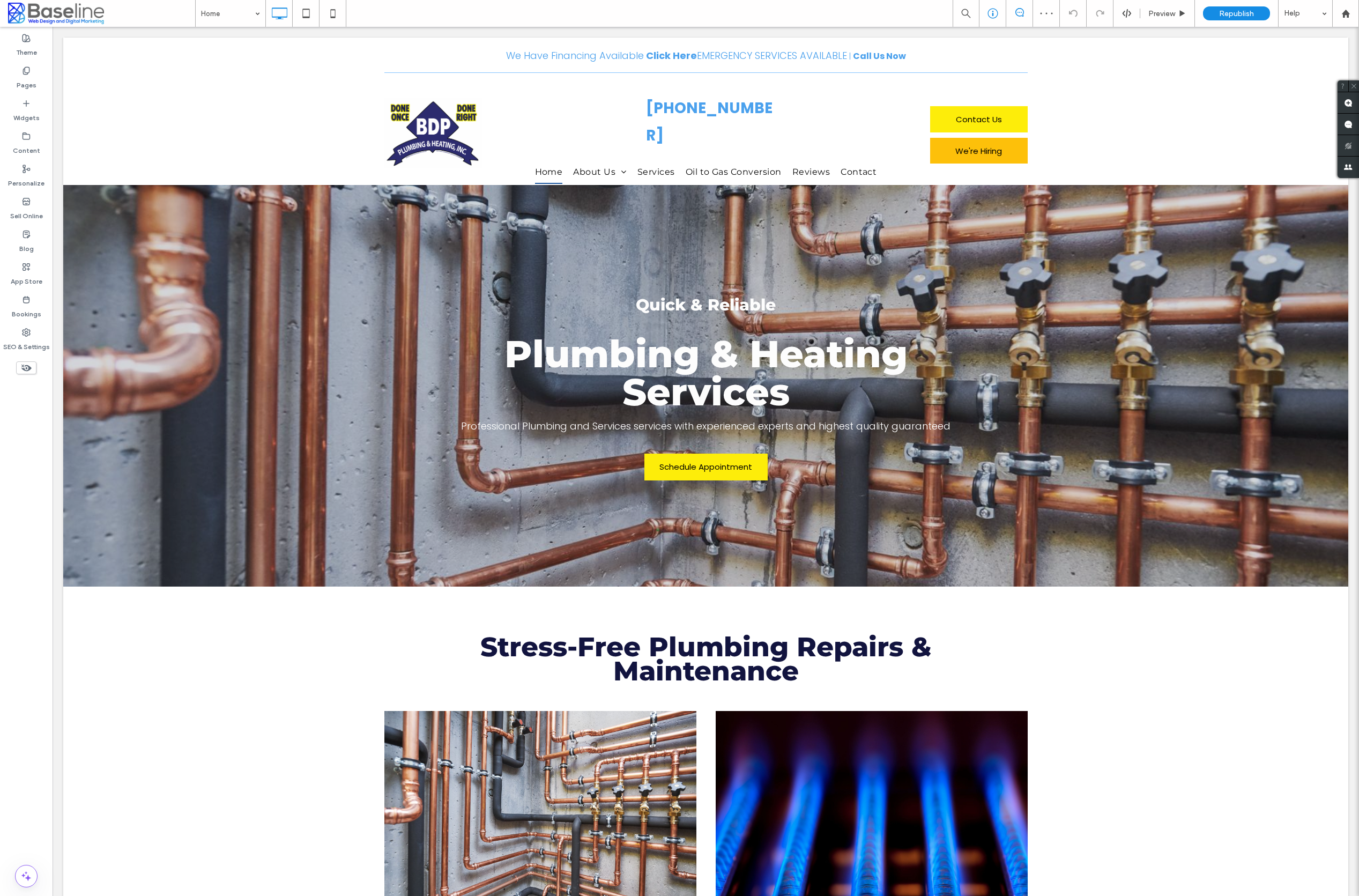
click at [992, 17] on icon at bounding box center [993, 13] width 11 height 11
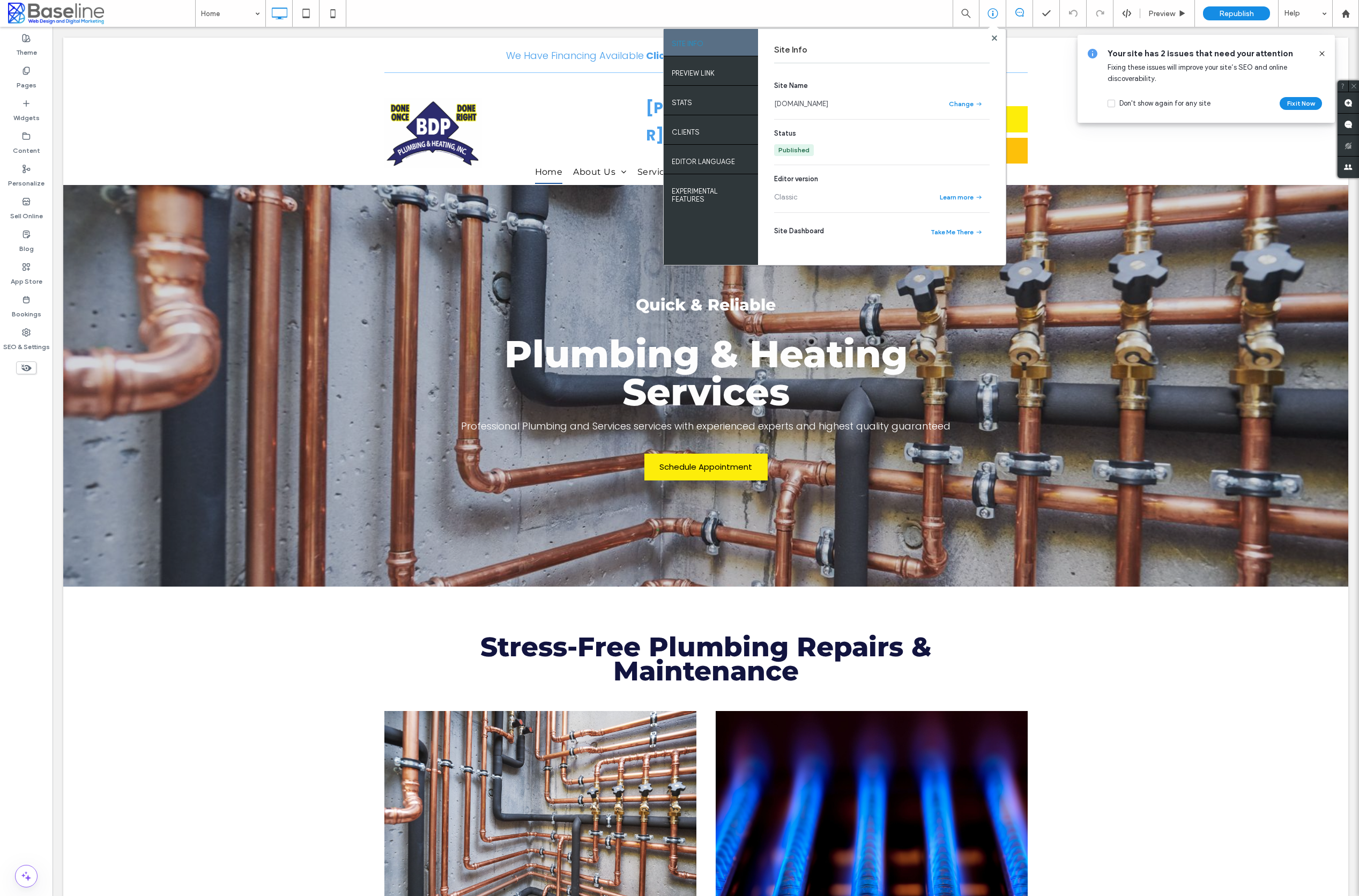
click at [828, 101] on link "www.bdpplumbing.com" at bounding box center [801, 104] width 54 height 11
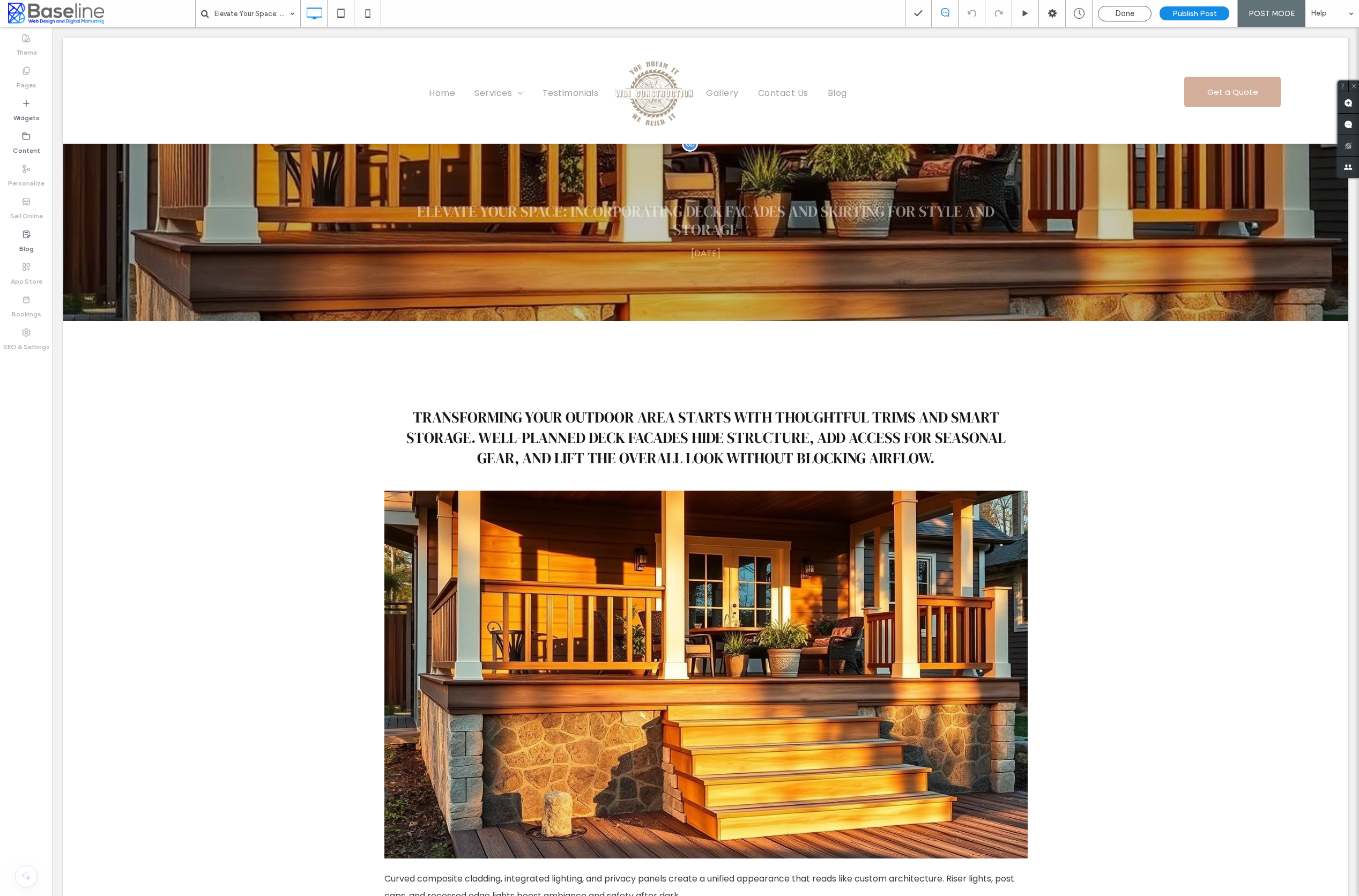
click at [1038, 210] on div "Elevate Your Space: Incorporating Deck Facades and Skirting for Style and Stora…" at bounding box center [706, 233] width 1285 height 178
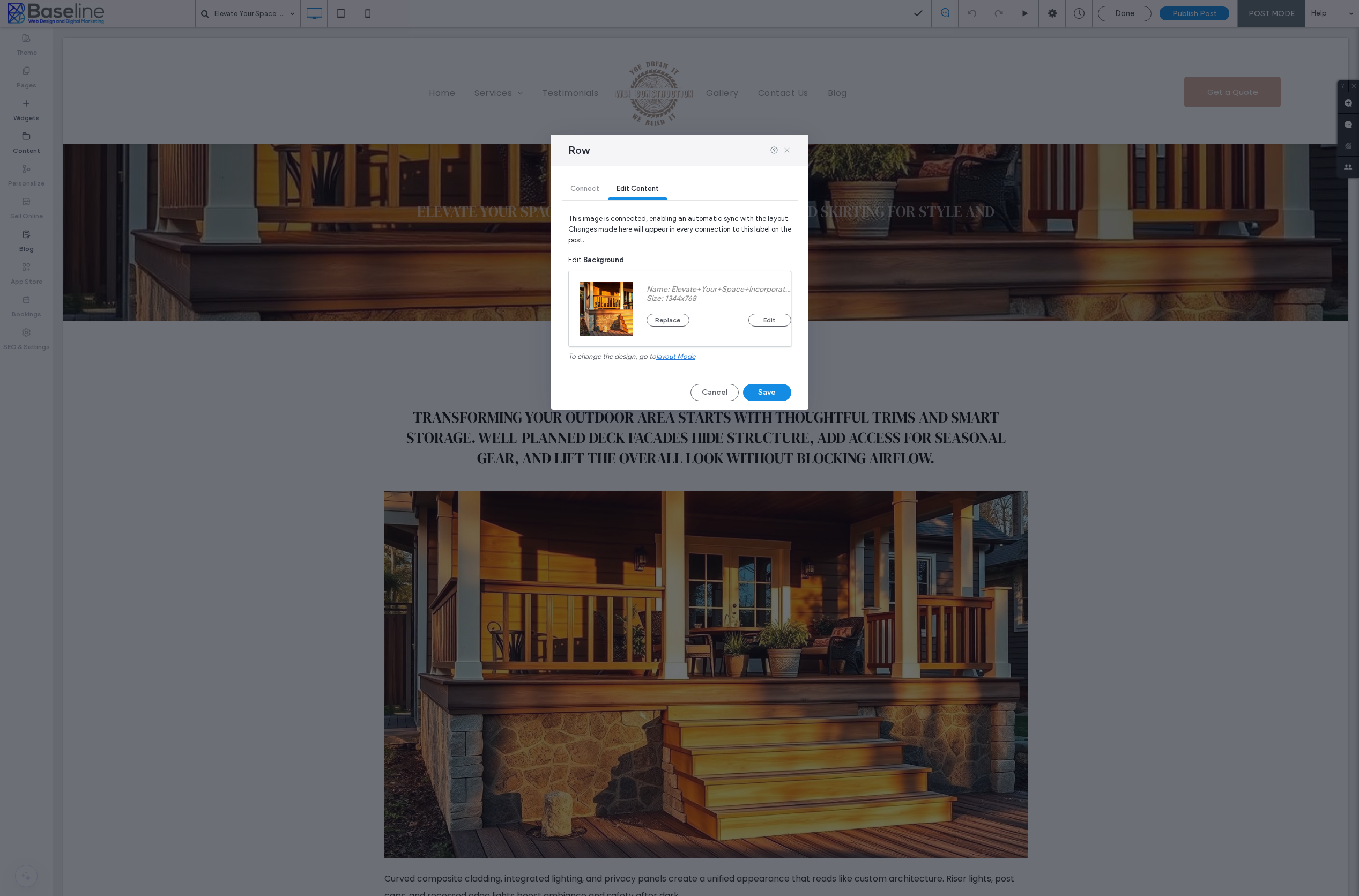
click at [786, 148] on icon at bounding box center [786, 150] width 8 height 8
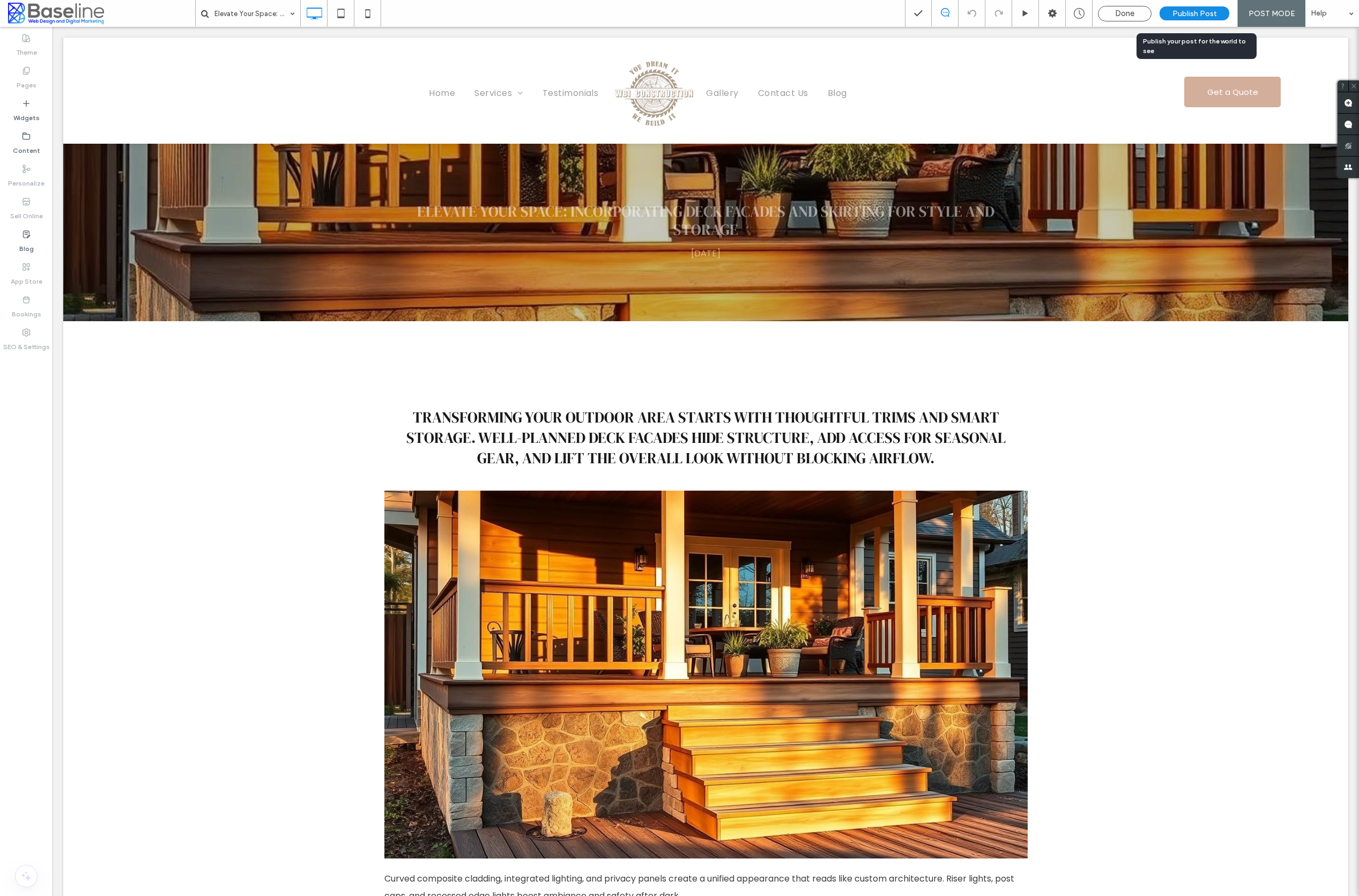
click at [1196, 12] on span "Publish Post" at bounding box center [1194, 14] width 45 height 9
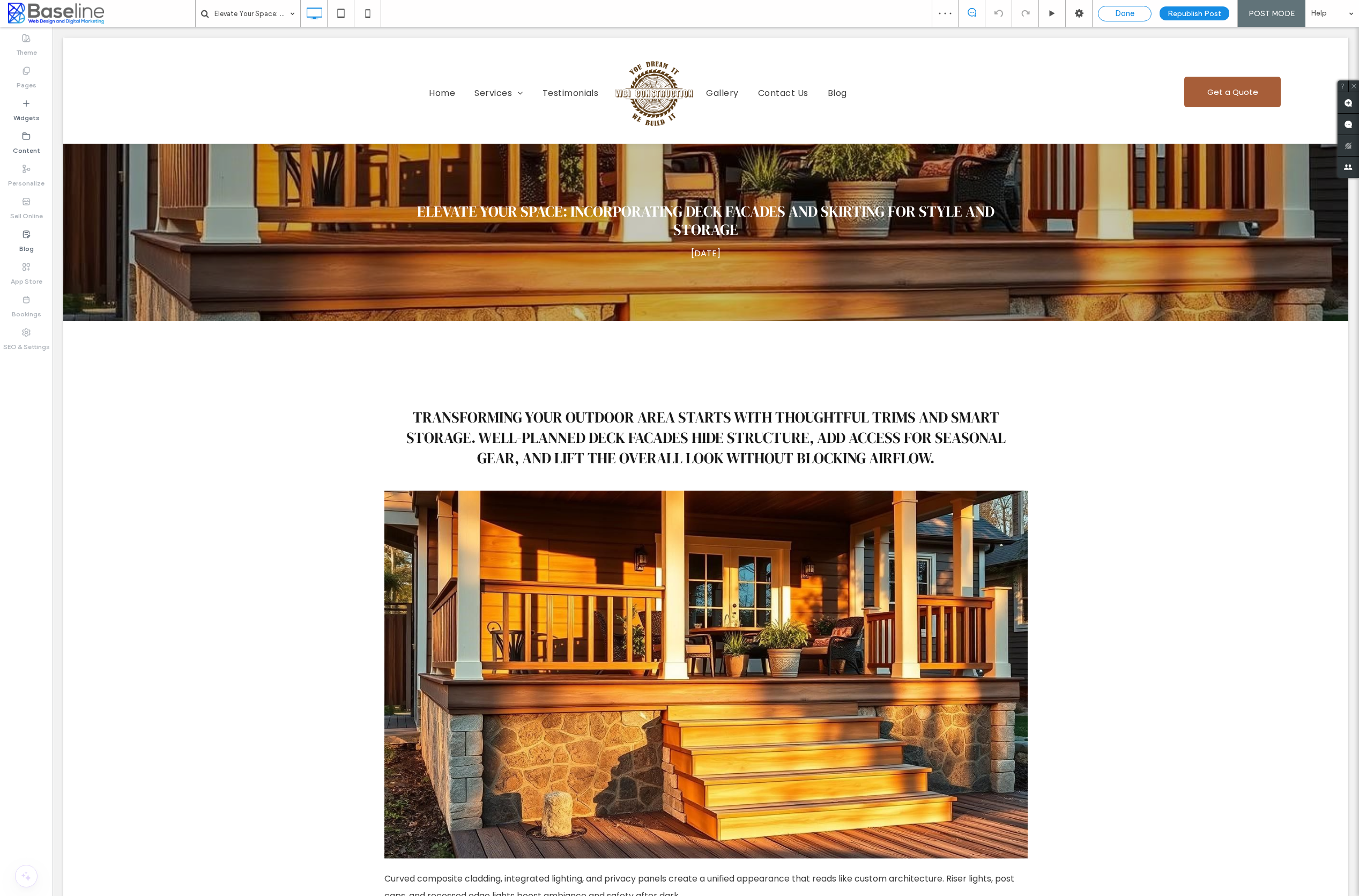
click at [1130, 12] on span "Done" at bounding box center [1125, 13] width 19 height 10
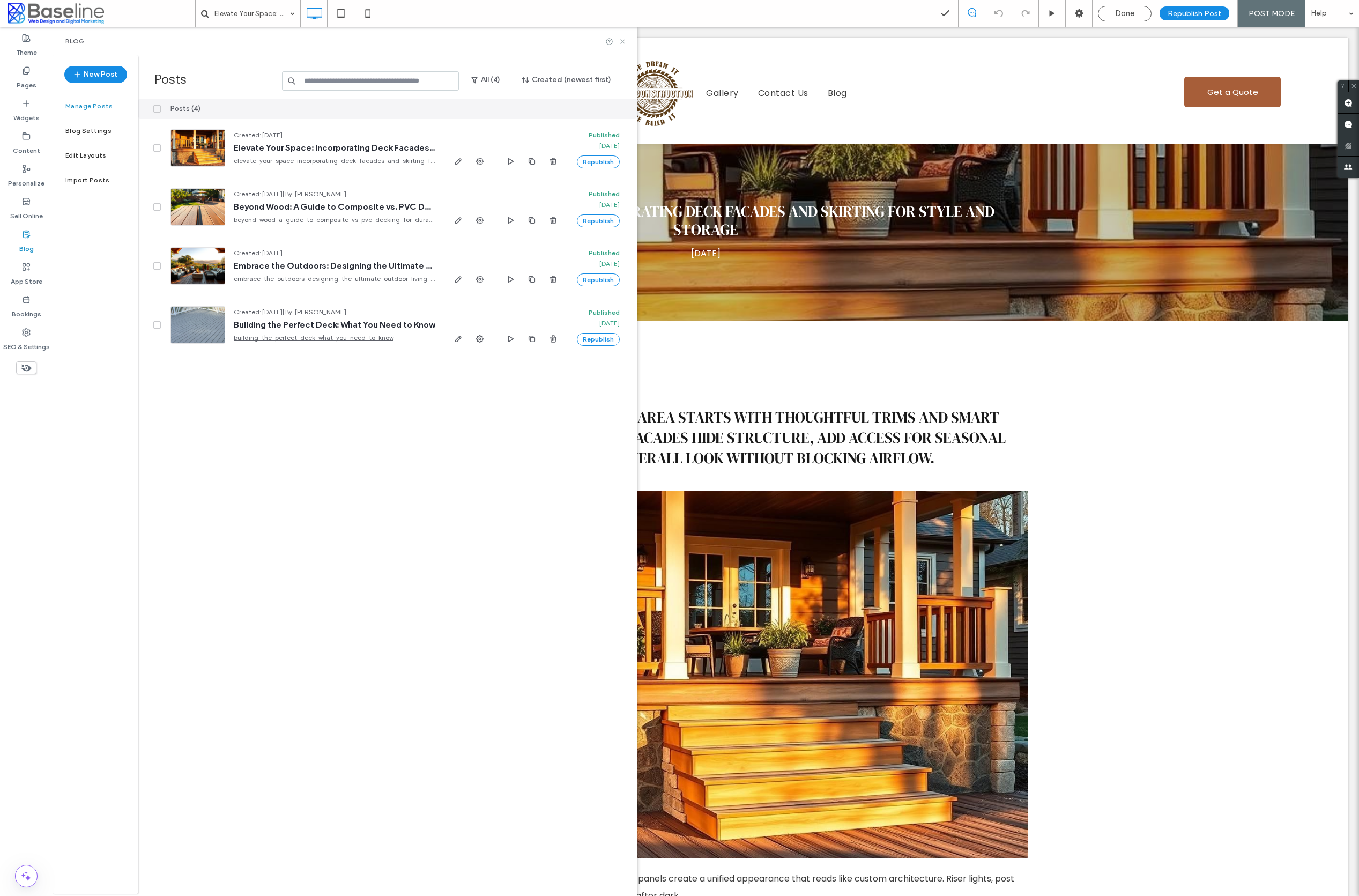
click at [623, 40] on icon at bounding box center [622, 41] width 8 height 8
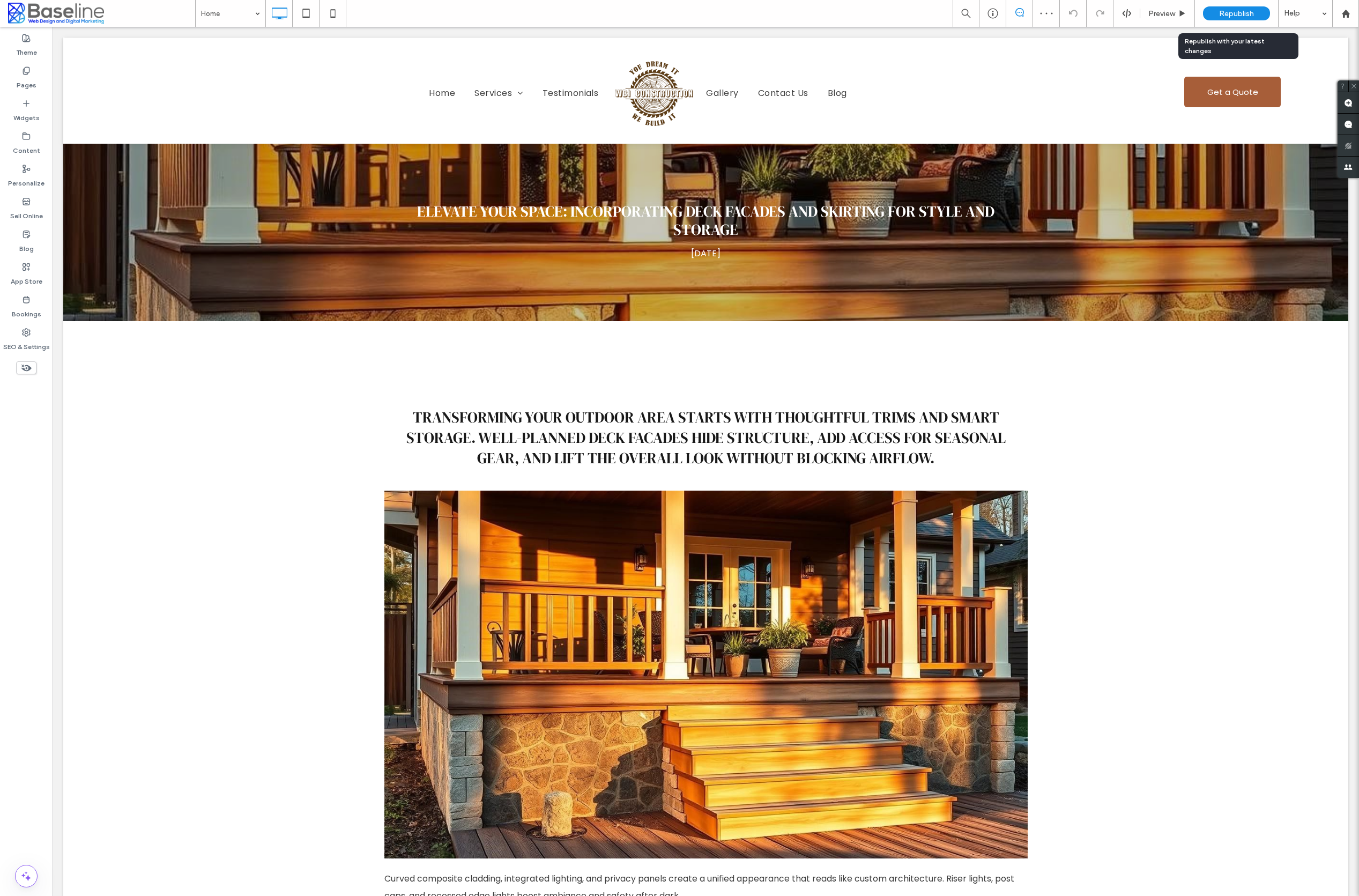
click at [1225, 14] on span "Republish" at bounding box center [1237, 14] width 35 height 9
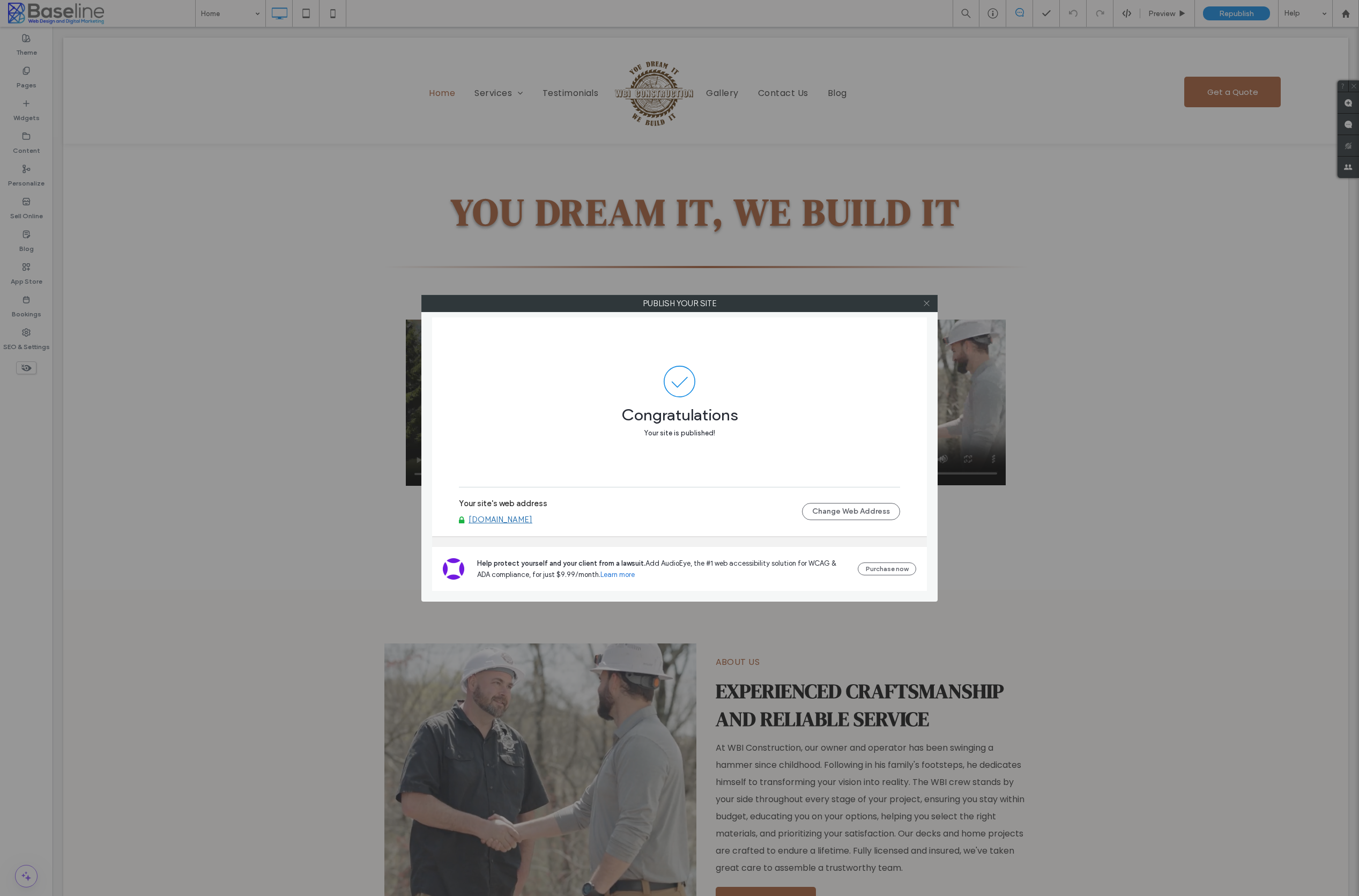
click at [930, 304] on icon at bounding box center [926, 303] width 8 height 8
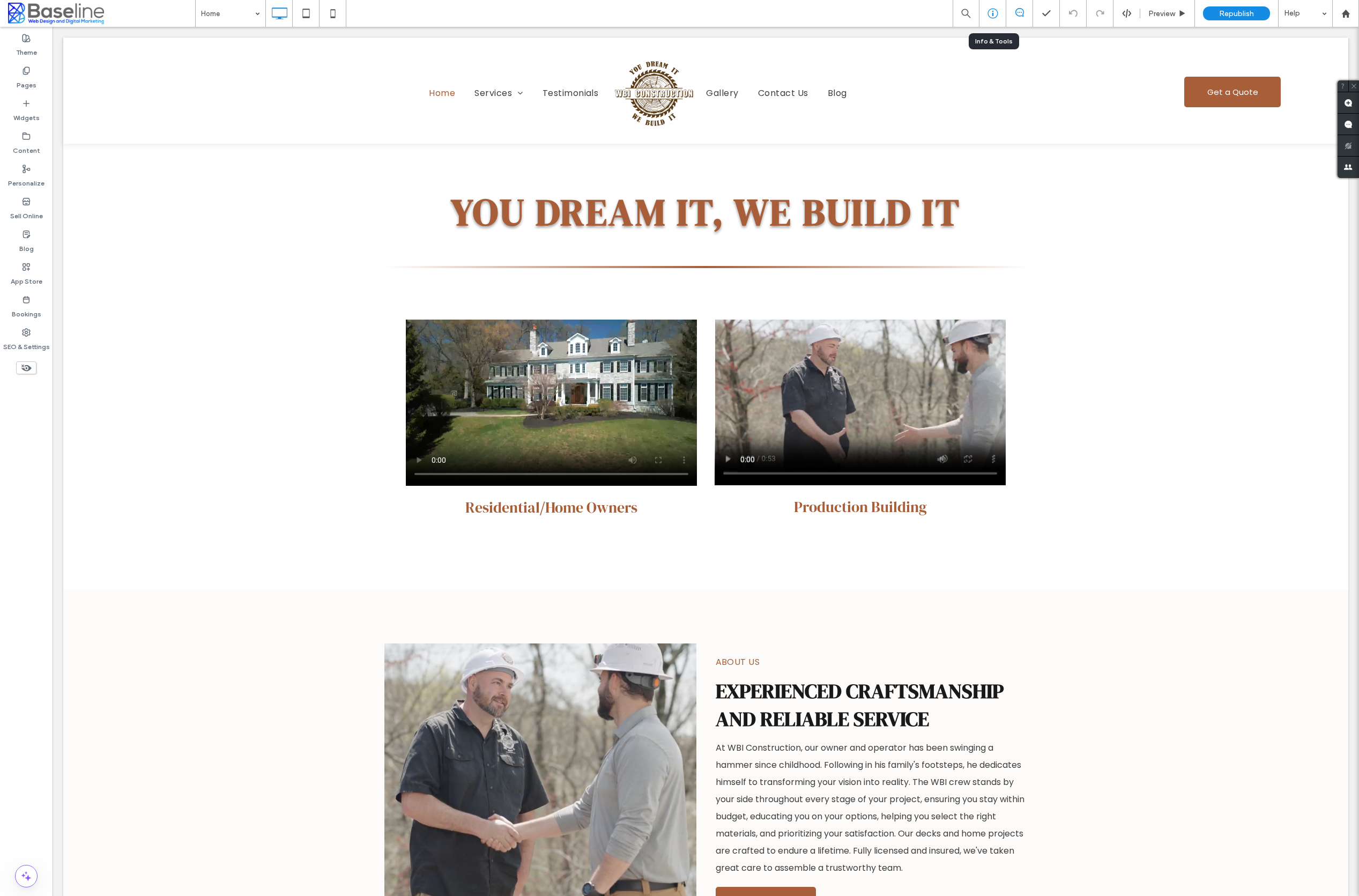
click at [985, 19] on div at bounding box center [992, 13] width 27 height 27
click at [994, 17] on use at bounding box center [993, 14] width 10 height 10
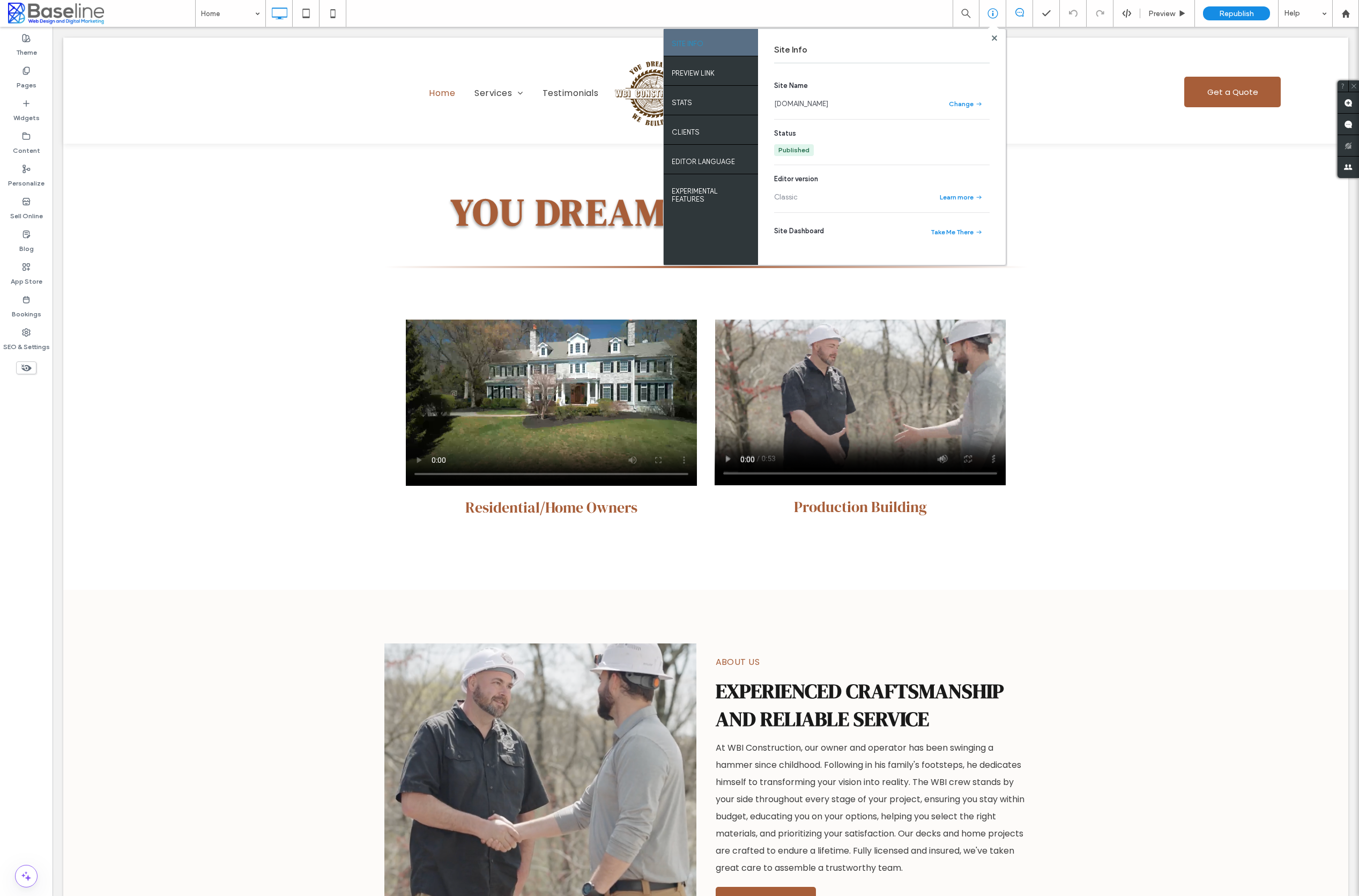
click at [816, 104] on link "www.wbicrew.com" at bounding box center [801, 104] width 54 height 11
